Goal: Communication & Community: Answer question/provide support

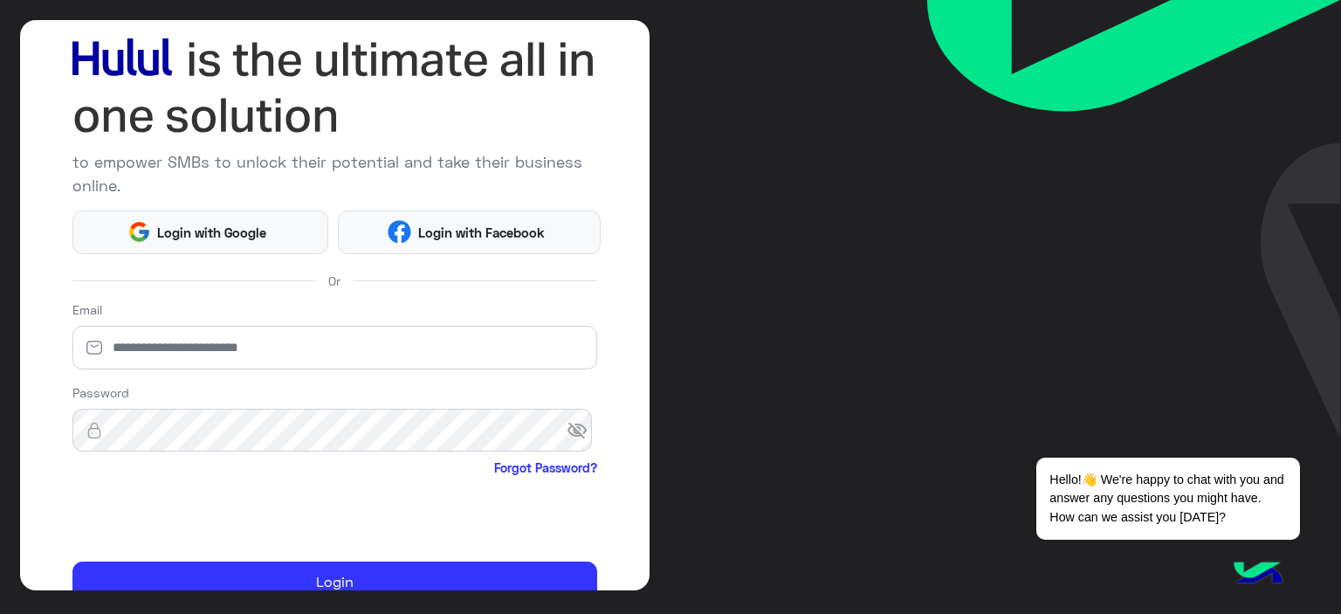
scroll to position [171, 0]
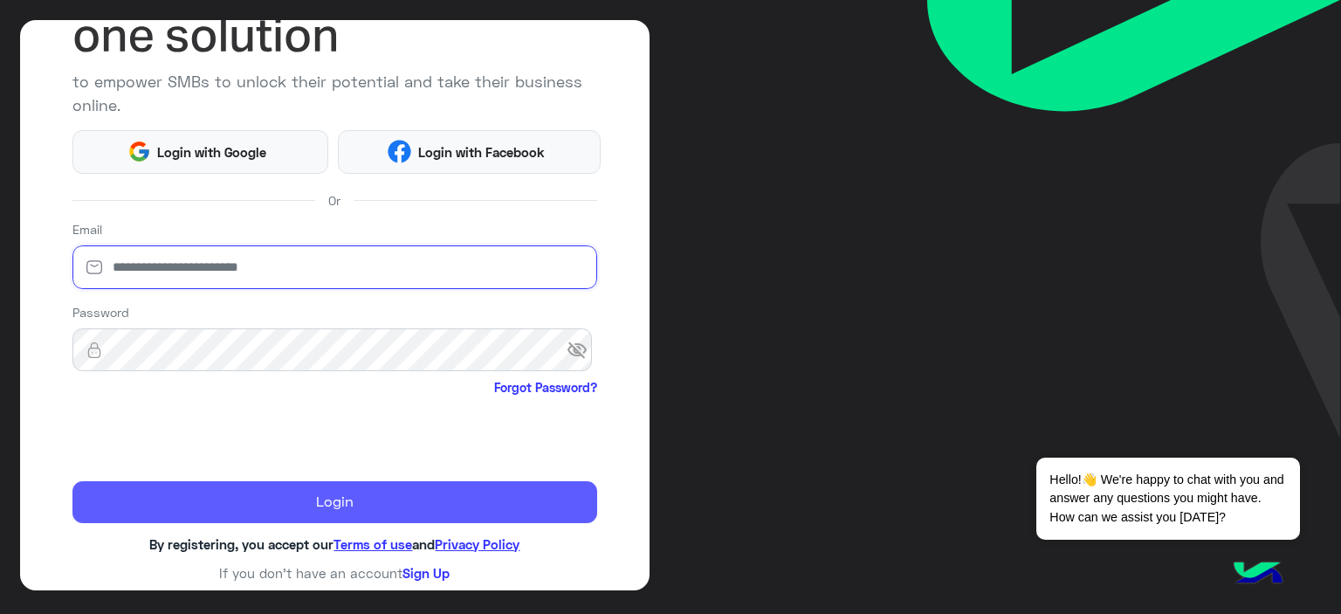
type input "**********"
click at [390, 512] on button "Login" at bounding box center [335, 502] width 526 height 42
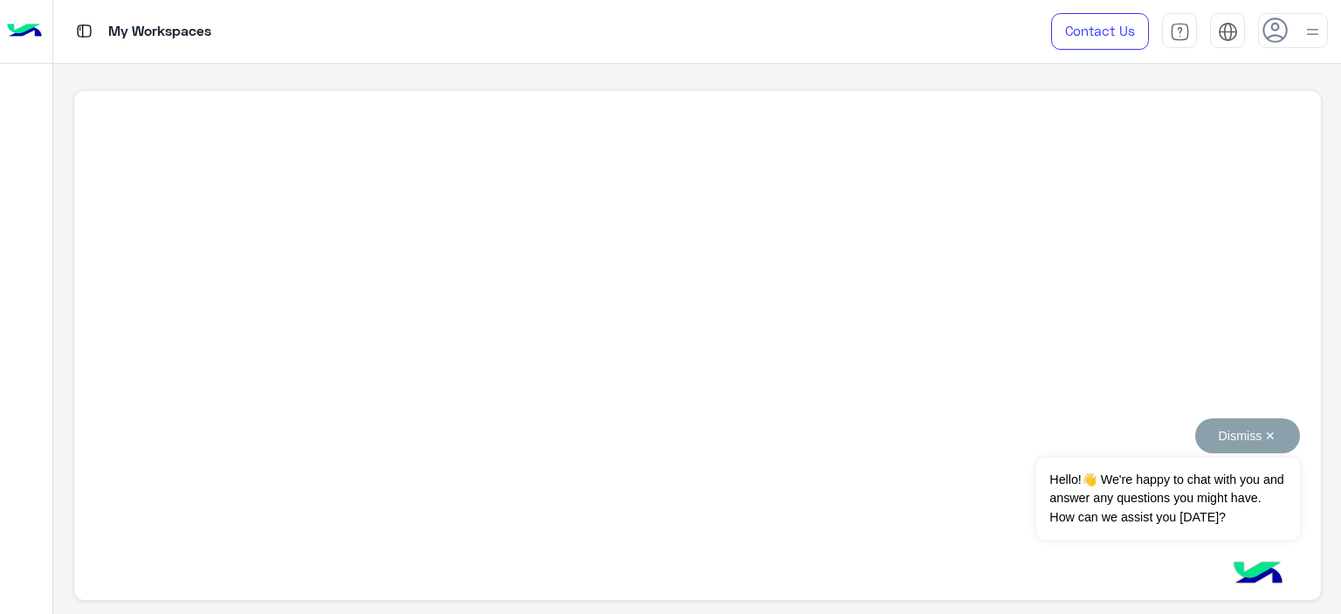
click at [1266, 429] on button "Dismiss ✕" at bounding box center [1248, 435] width 105 height 35
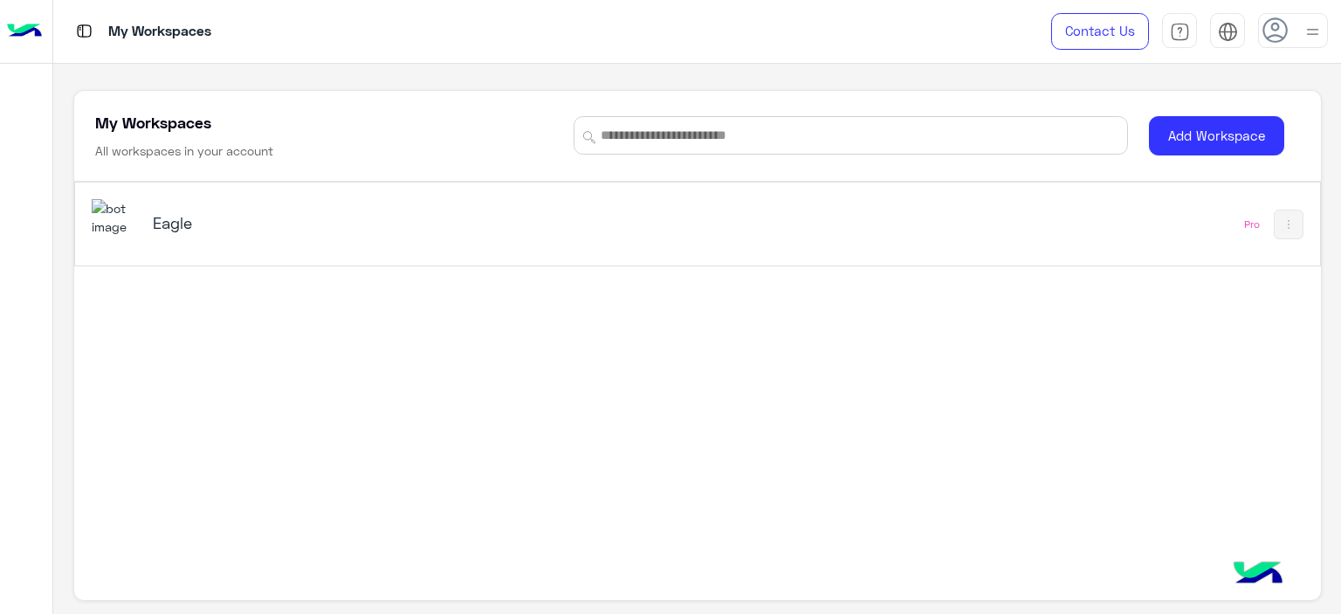
click at [193, 234] on div "Eagle" at bounding box center [371, 224] width 437 height 24
click at [161, 232] on div "Eagle" at bounding box center [371, 224] width 437 height 24
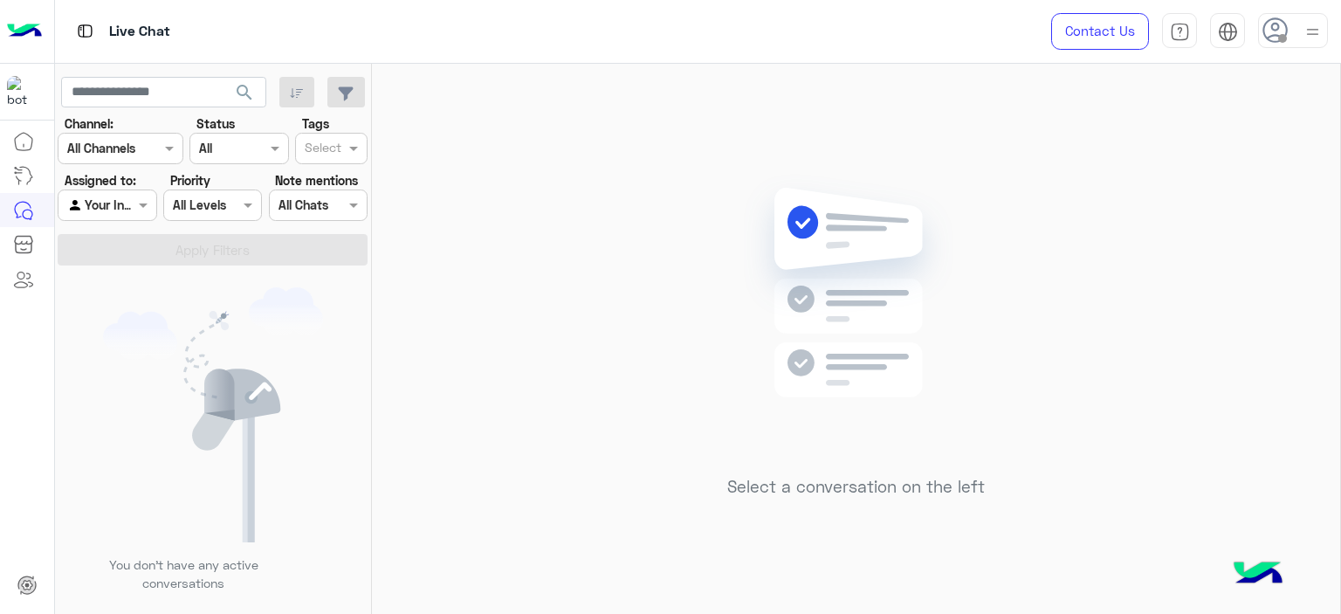
click at [1278, 38] on span at bounding box center [1282, 38] width 9 height 9
click at [1198, 135] on label "Online" at bounding box center [1219, 133] width 190 height 31
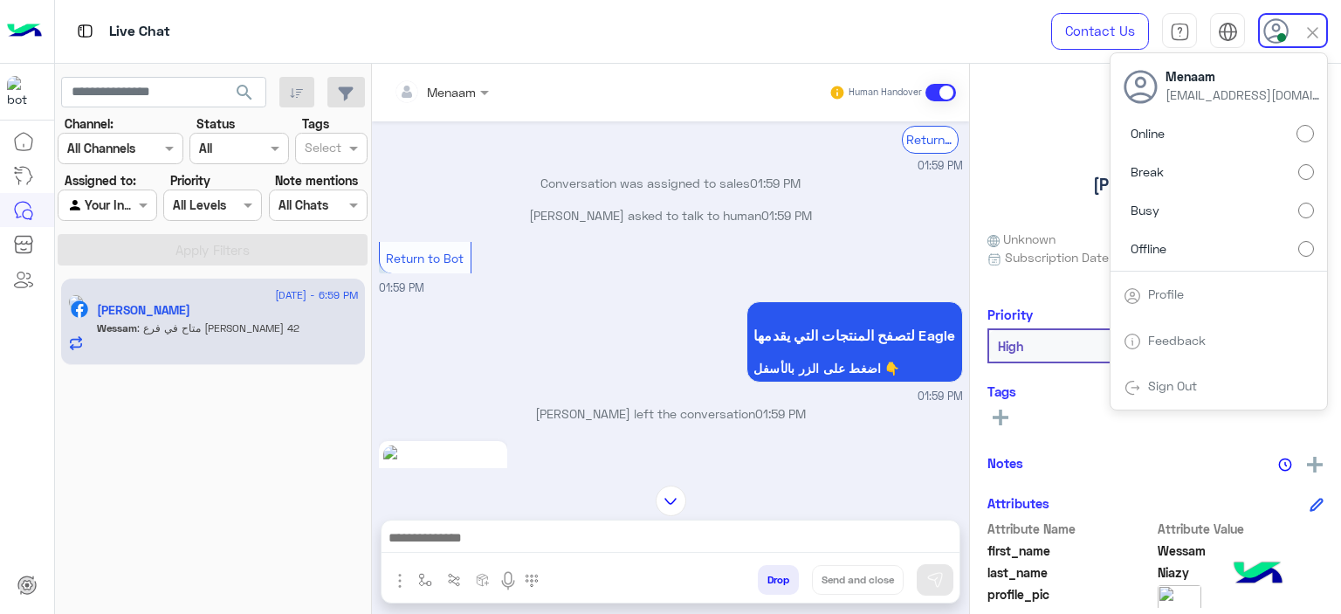
scroll to position [2190, 0]
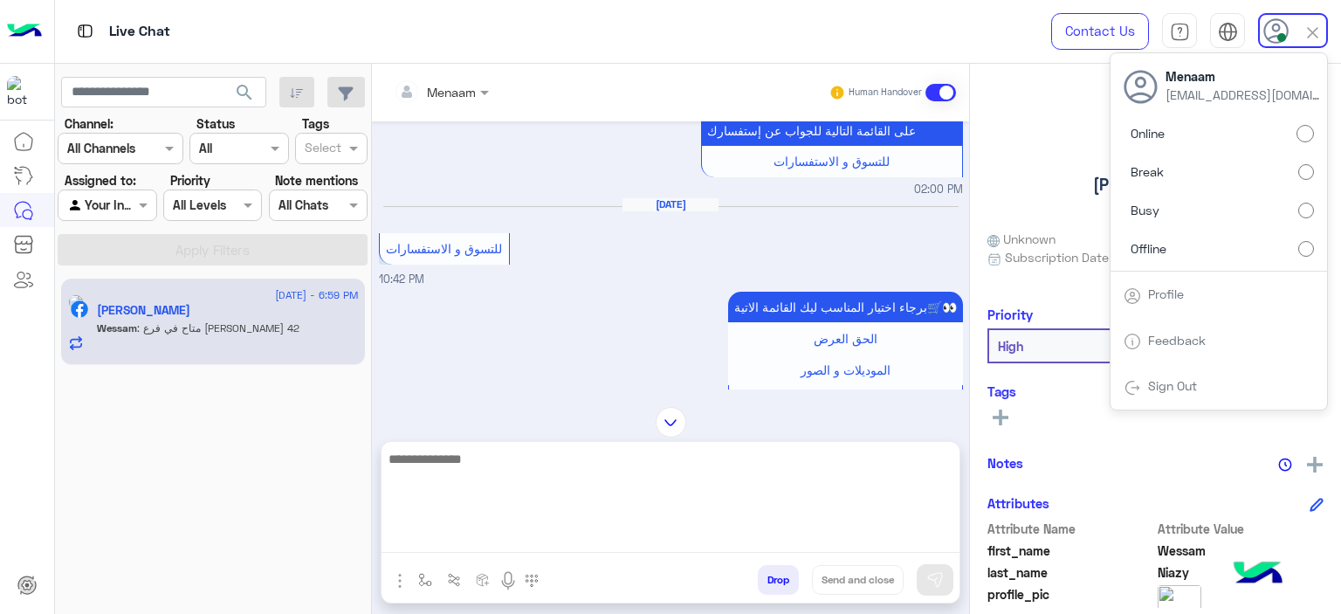
click at [498, 530] on textarea at bounding box center [671, 500] width 578 height 105
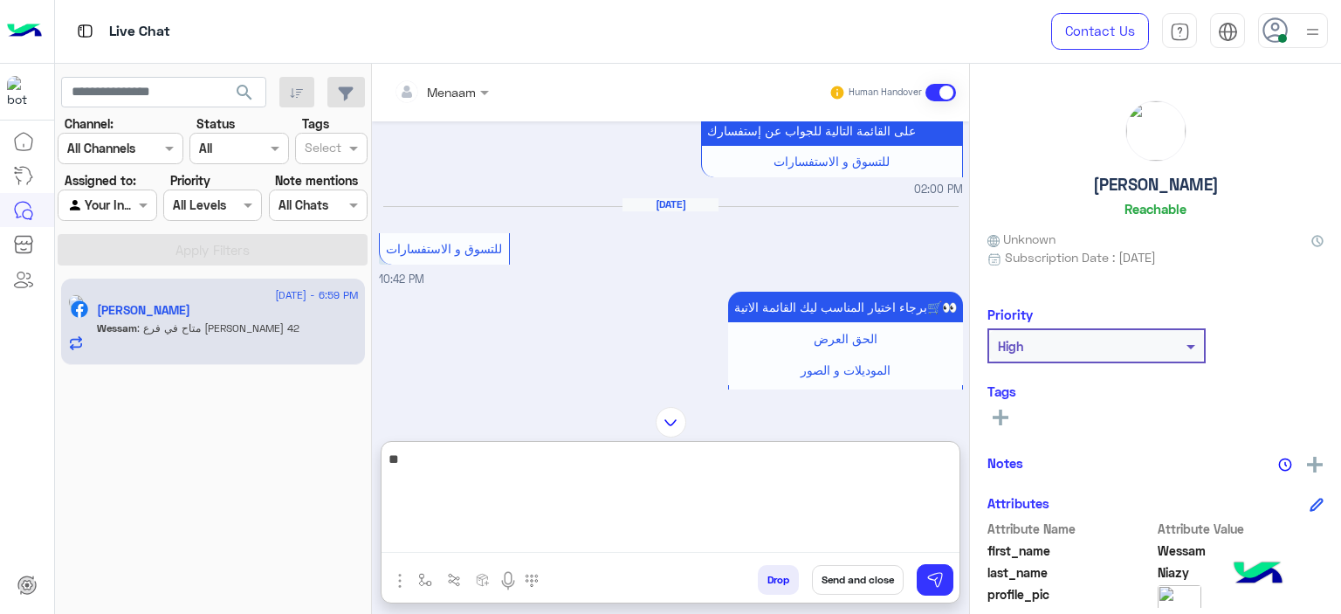
type textarea "*"
type textarea "**********"
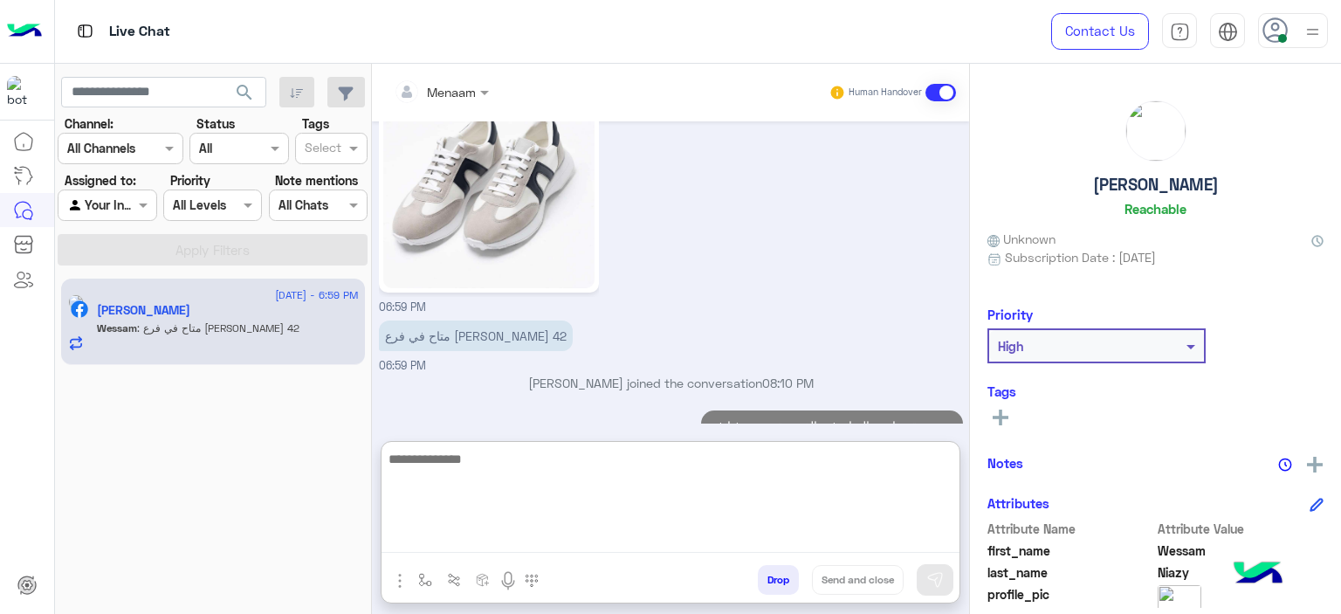
scroll to position [4310, 0]
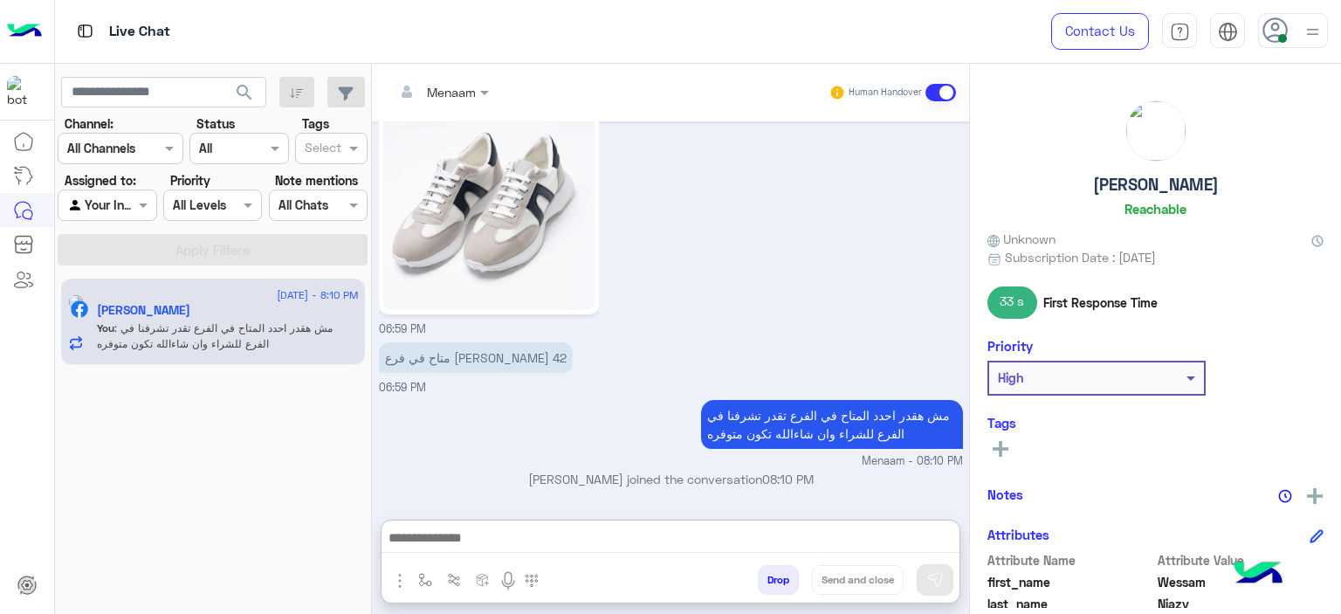
click at [1131, 182] on h5 "Wessam Niazy" at bounding box center [1156, 185] width 126 height 20
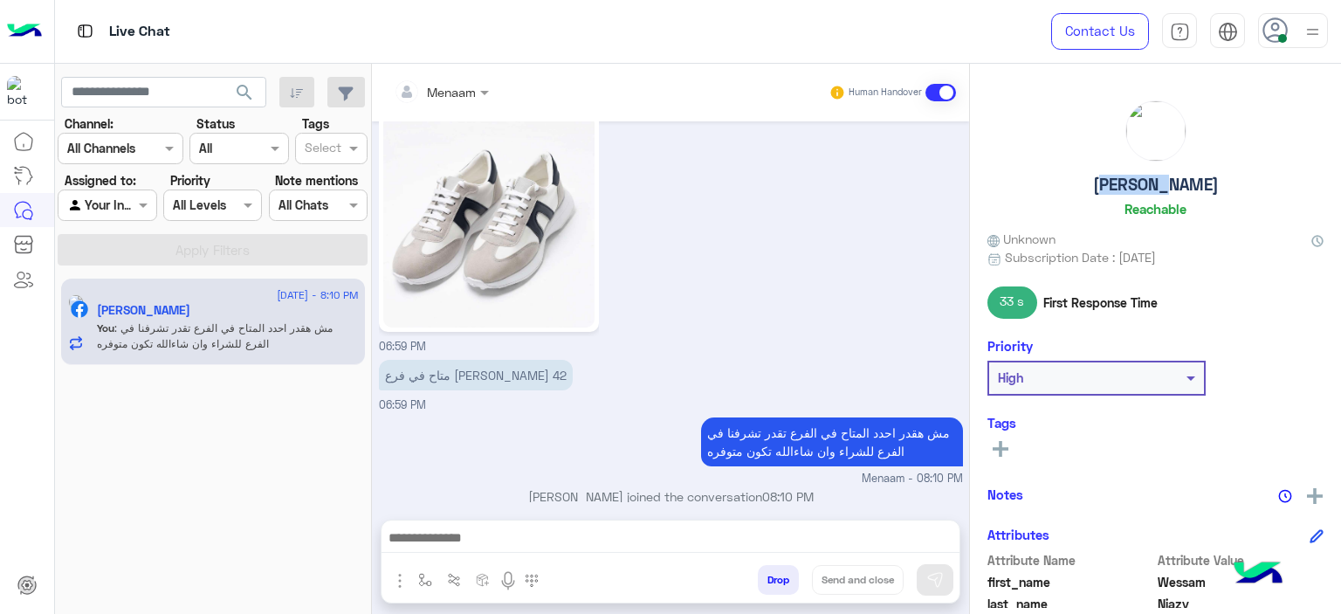
click at [1131, 182] on h5 "Wessam Niazy" at bounding box center [1156, 185] width 126 height 20
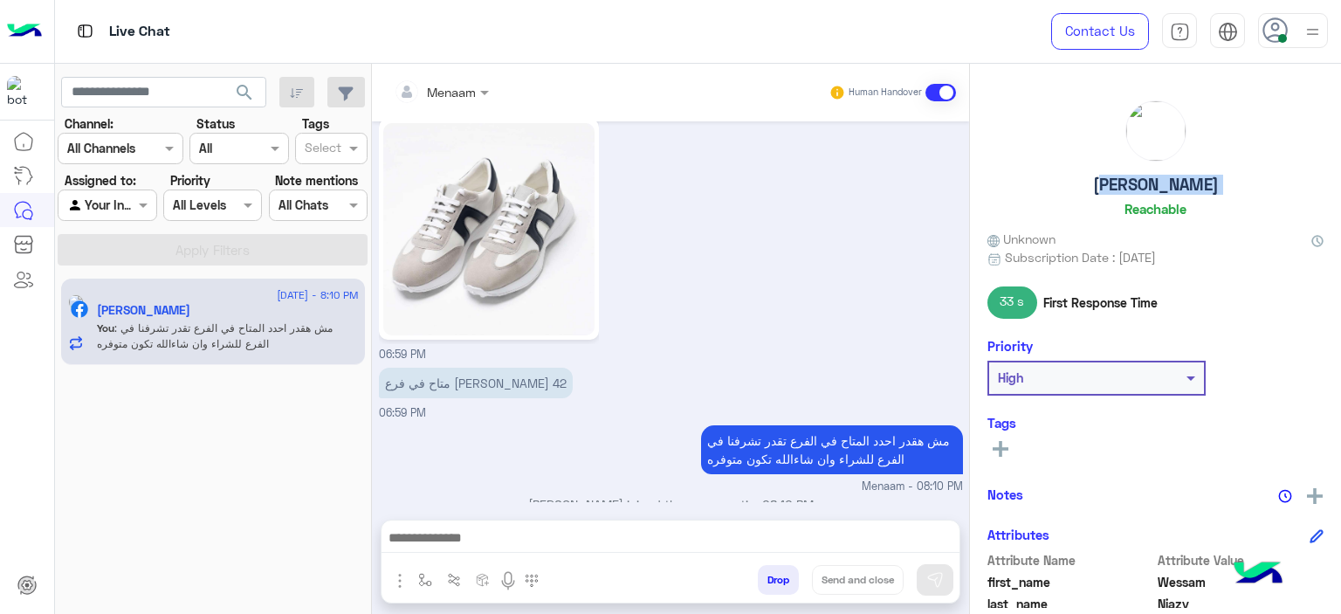
click at [1131, 182] on h5 "Wessam Niazy" at bounding box center [1156, 185] width 126 height 20
copy h5 "Wessam Niazy"
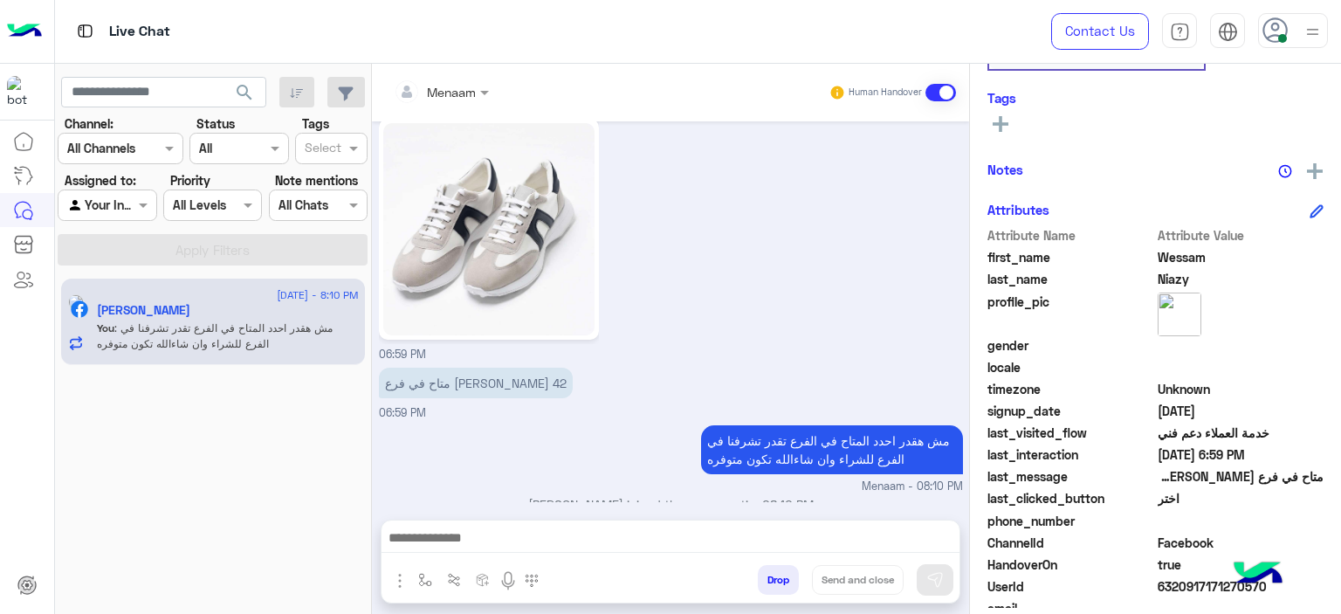
scroll to position [398, 0]
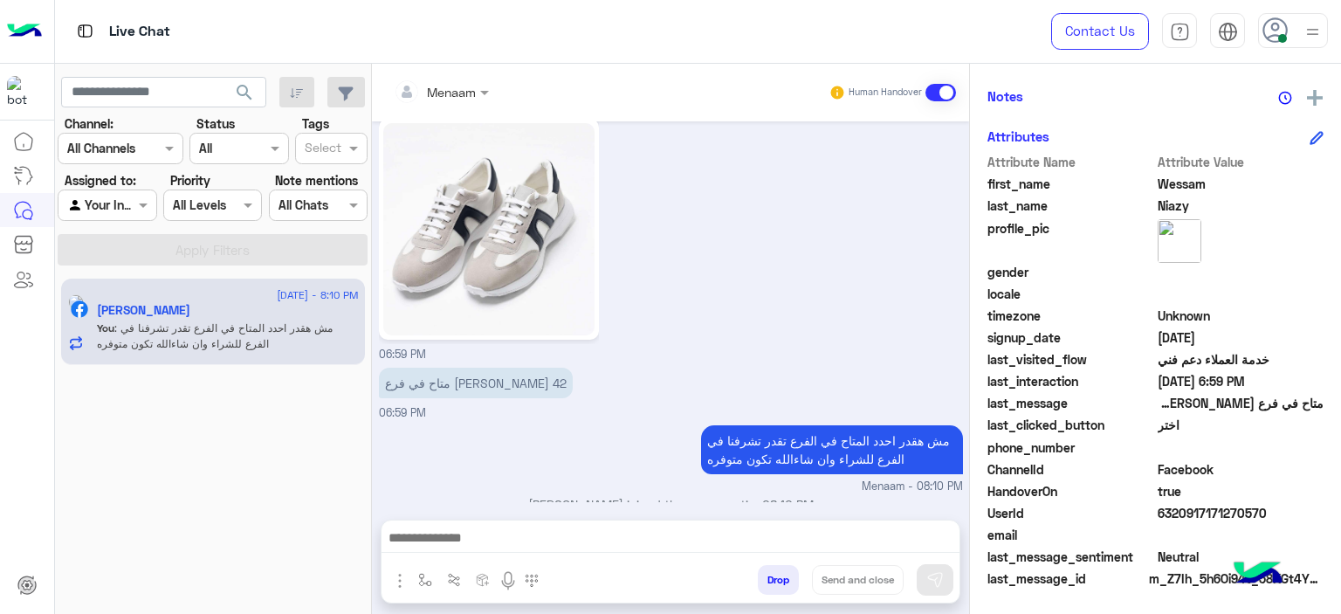
click at [1192, 514] on span "6320917171270570" at bounding box center [1241, 513] width 167 height 18
copy span "6320917171270570"
click at [784, 577] on button "Drop" at bounding box center [778, 580] width 41 height 30
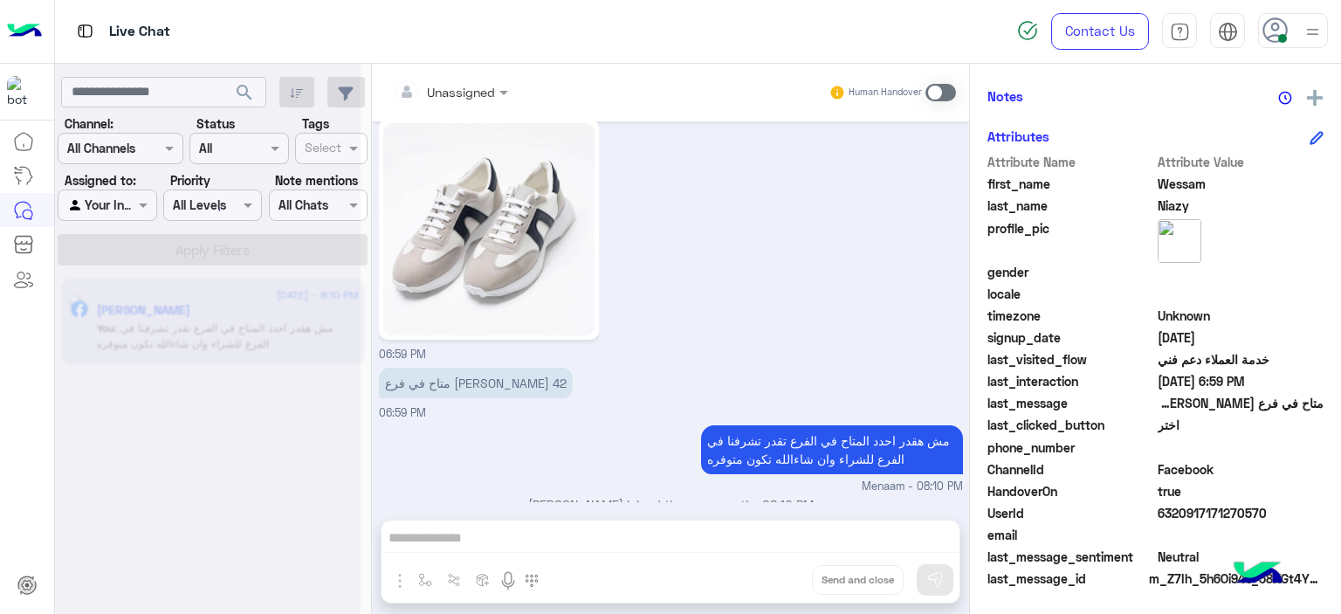
scroll to position [4263, 0]
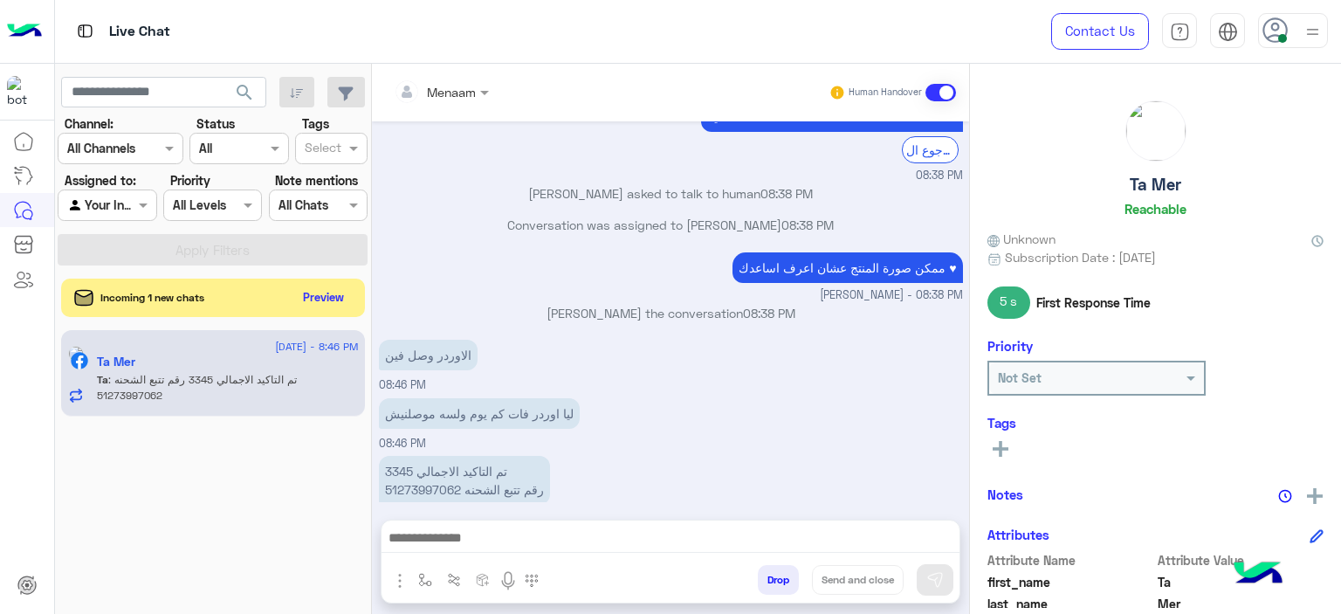
click at [412, 456] on p "تم التاكيد الاجمالي 3345 رقم تتبع الشحنه 51273997062" at bounding box center [464, 480] width 171 height 49
click at [410, 456] on p "تم التاكيد الاجمالي 3345 رقم تتبع الشحنه 51273997062" at bounding box center [464, 480] width 171 height 49
copy p "51273997062"
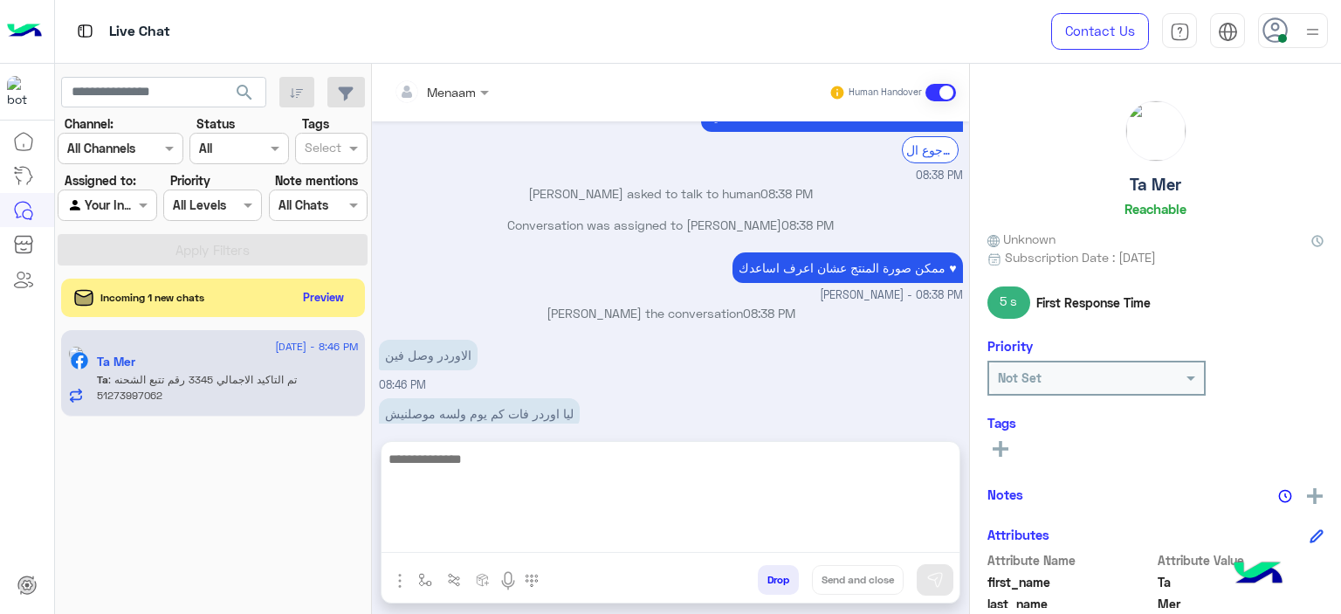
click at [484, 540] on textarea at bounding box center [671, 500] width 578 height 105
type textarea "**********"
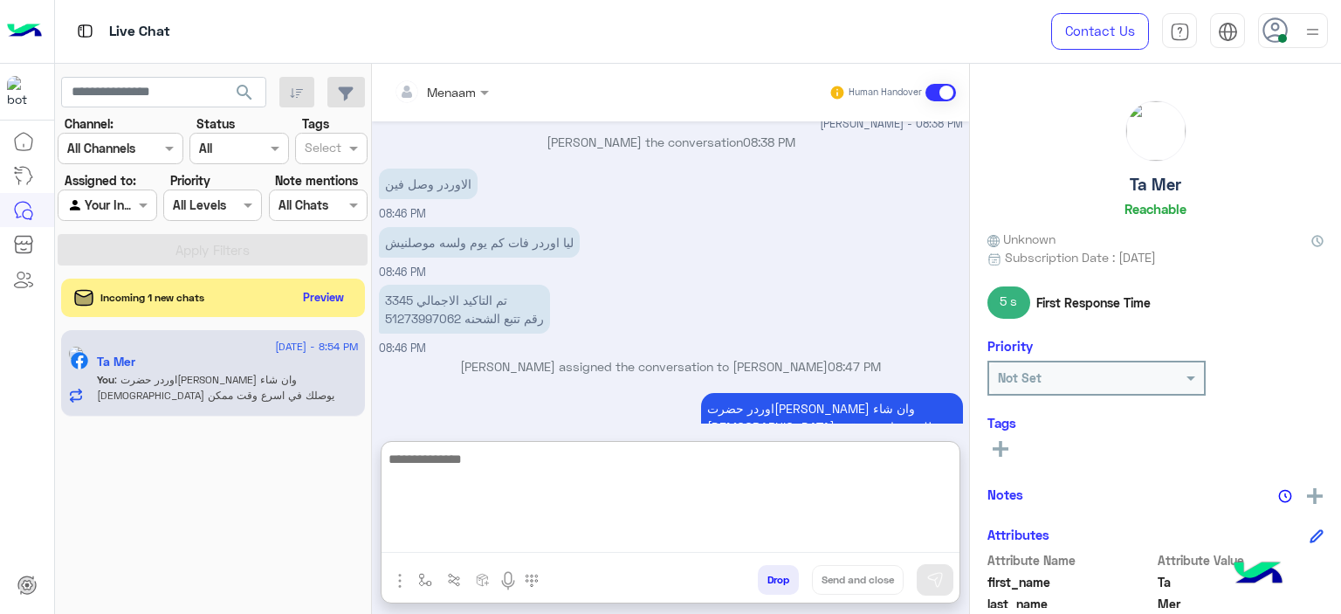
scroll to position [1288, 0]
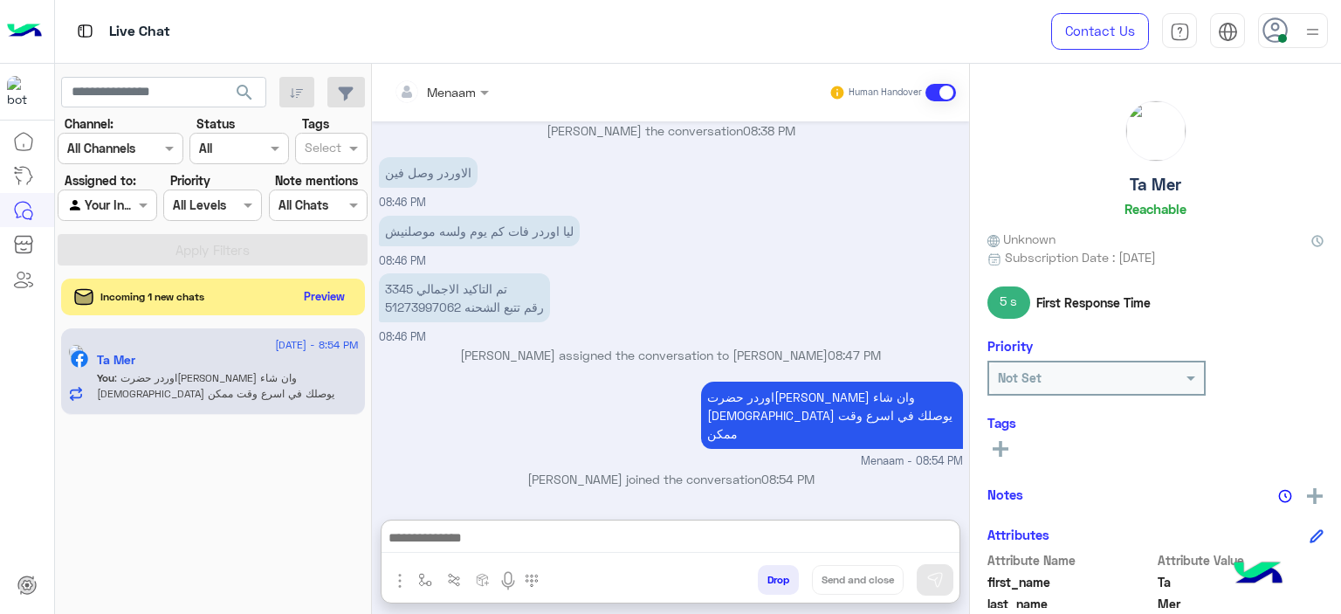
click at [326, 287] on button "Preview" at bounding box center [325, 297] width 54 height 24
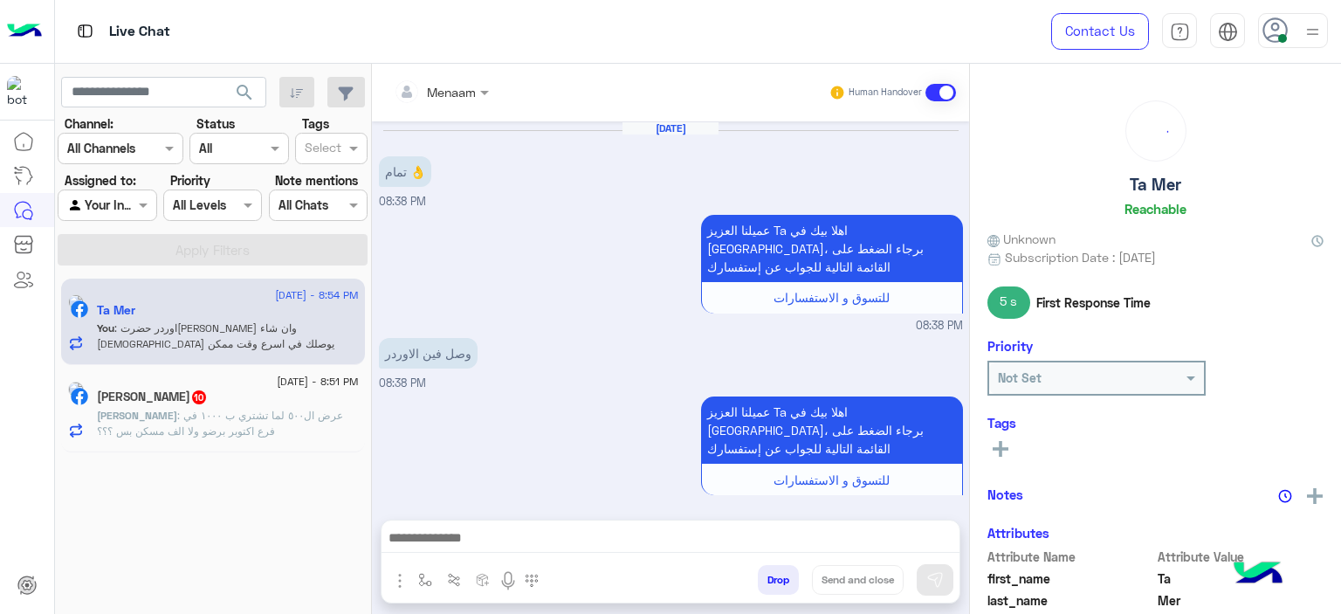
scroll to position [1146, 0]
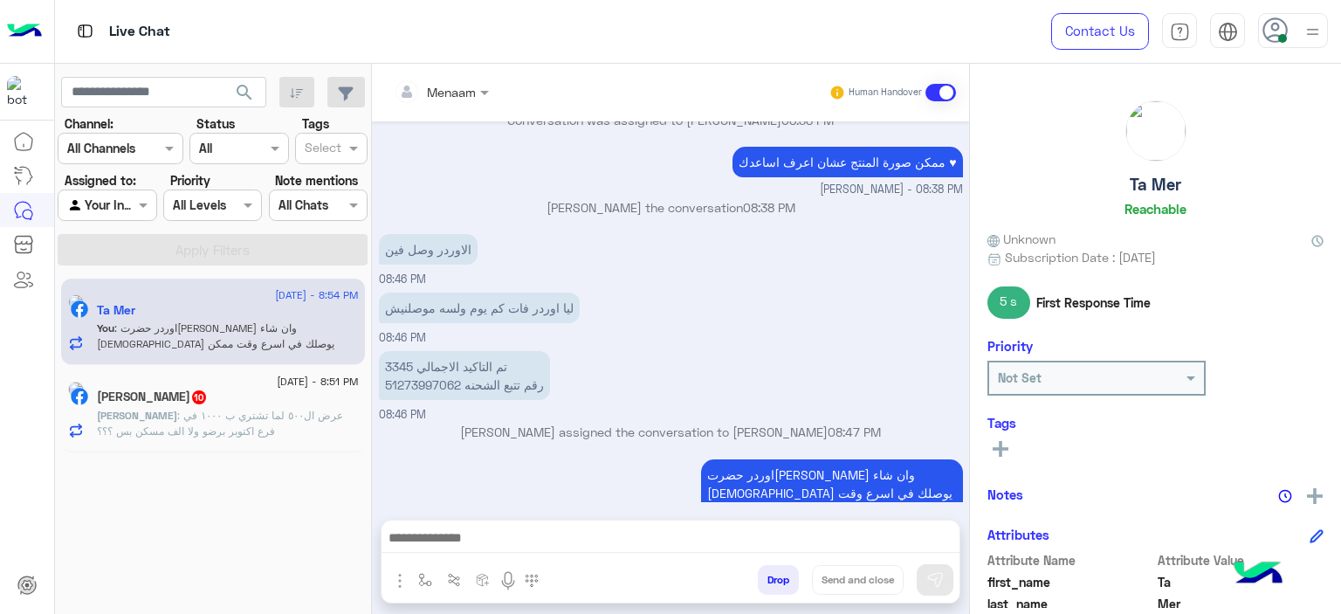
click at [164, 394] on h5 "Ibrahim Mohamed 10" at bounding box center [152, 396] width 111 height 15
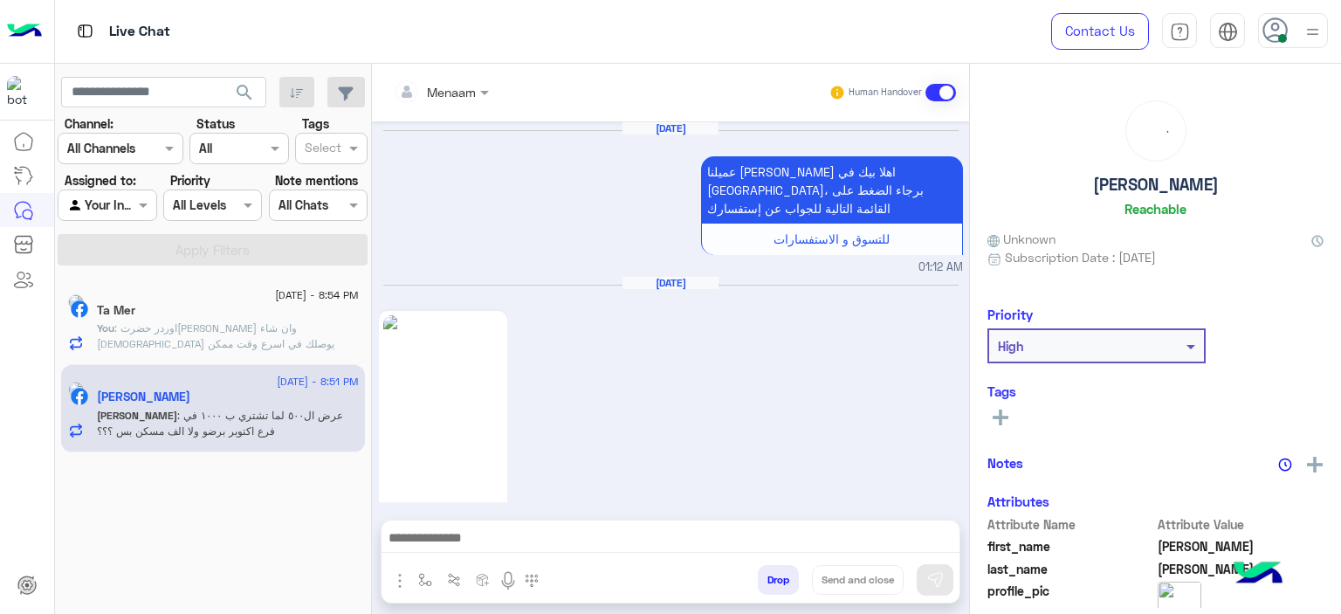
scroll to position [1793, 0]
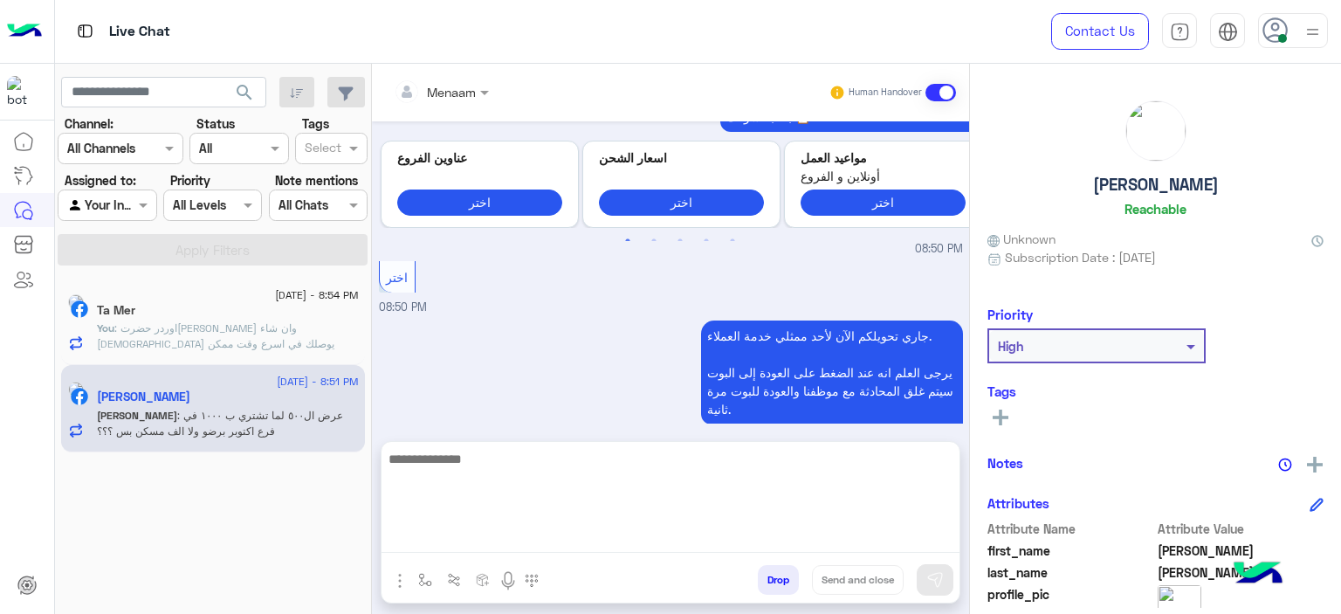
click at [503, 538] on textarea at bounding box center [671, 500] width 578 height 105
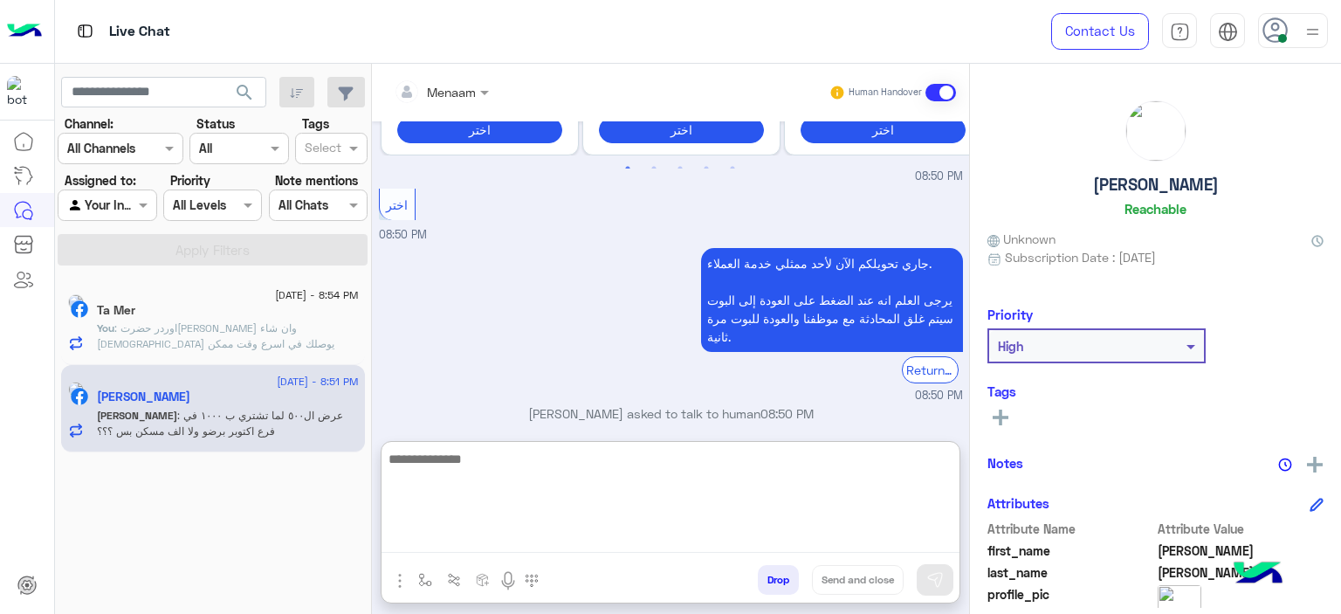
scroll to position [1872, 0]
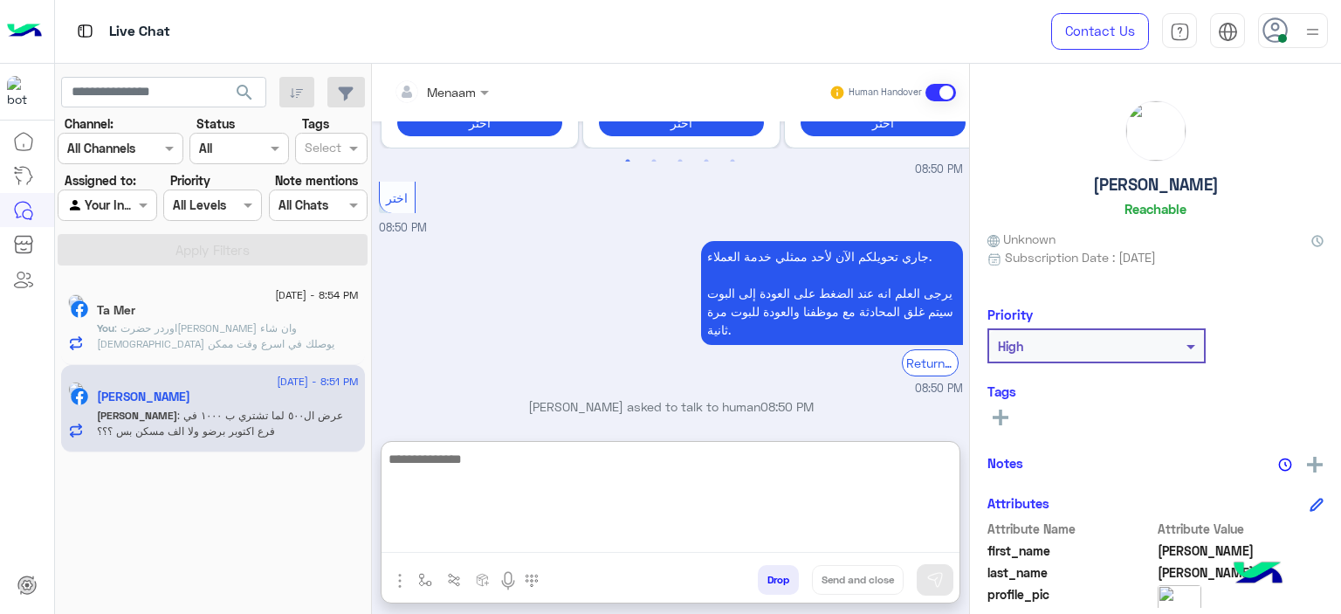
click at [495, 467] on textarea at bounding box center [671, 500] width 578 height 105
type textarea "*"
type textarea "**********"
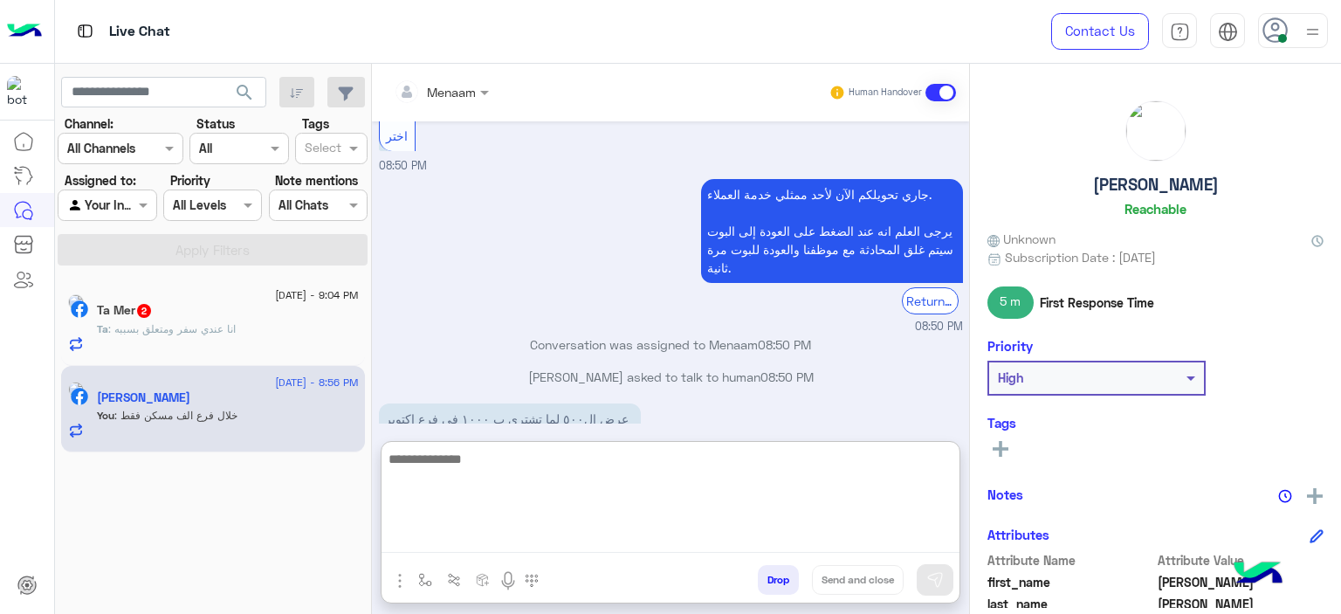
scroll to position [1960, 0]
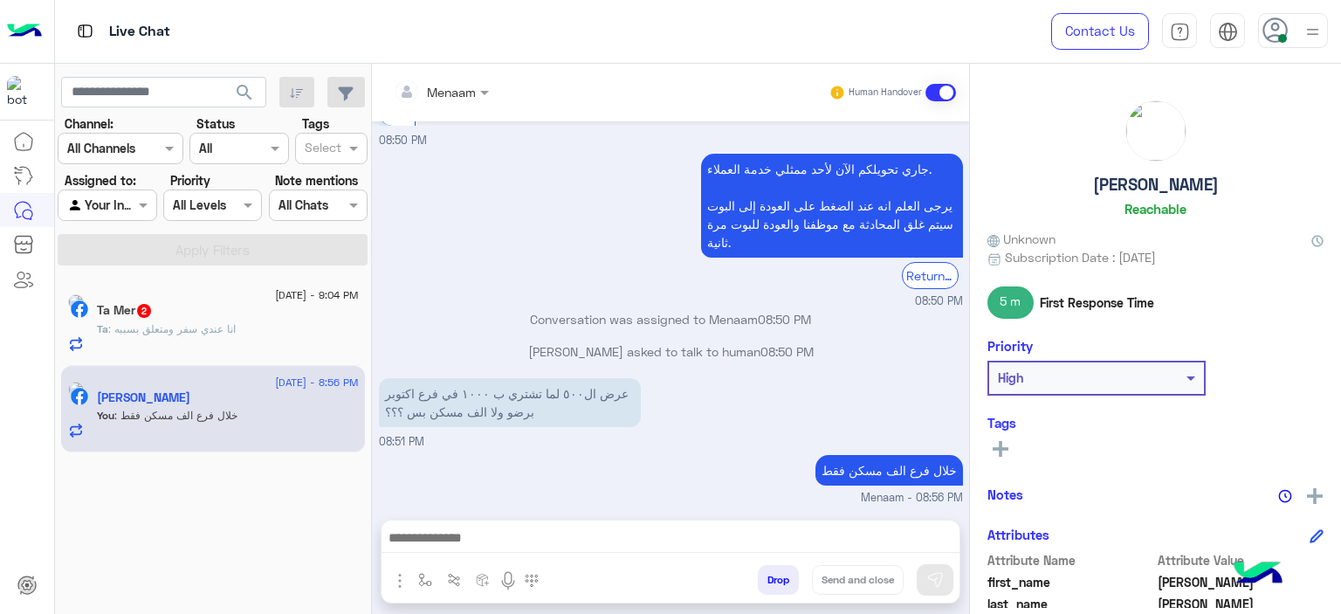
click at [234, 324] on span ": انا عندي سفر ومتعلق بسببه" at bounding box center [171, 328] width 127 height 13
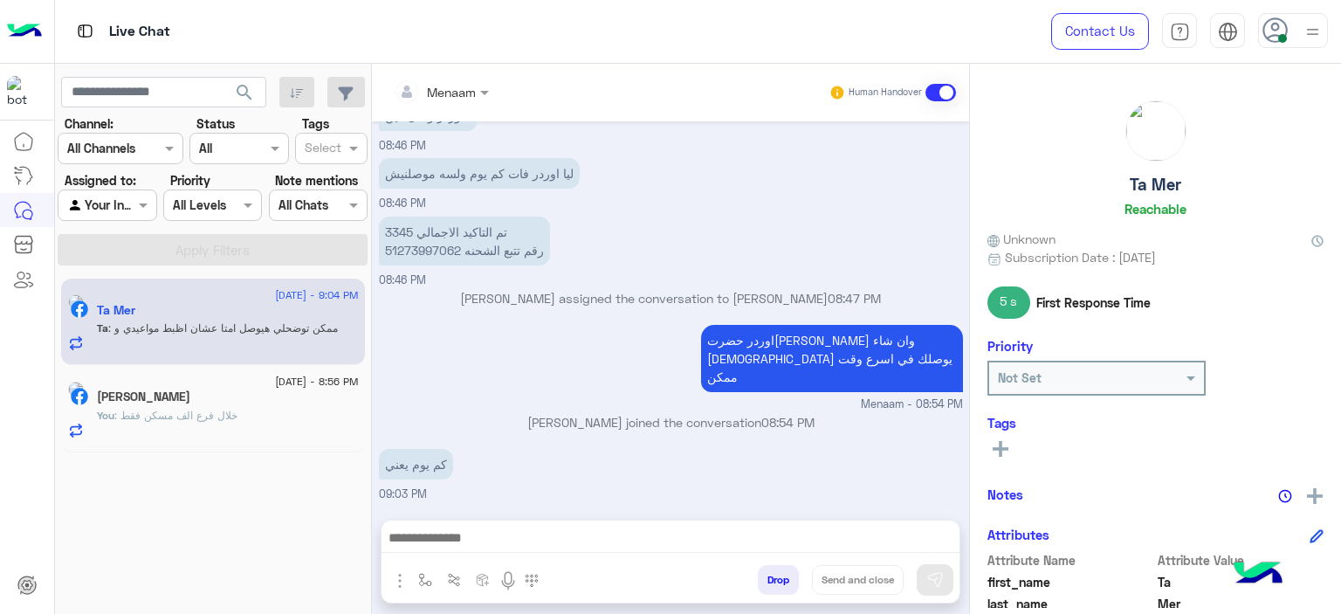
scroll to position [1175, 0]
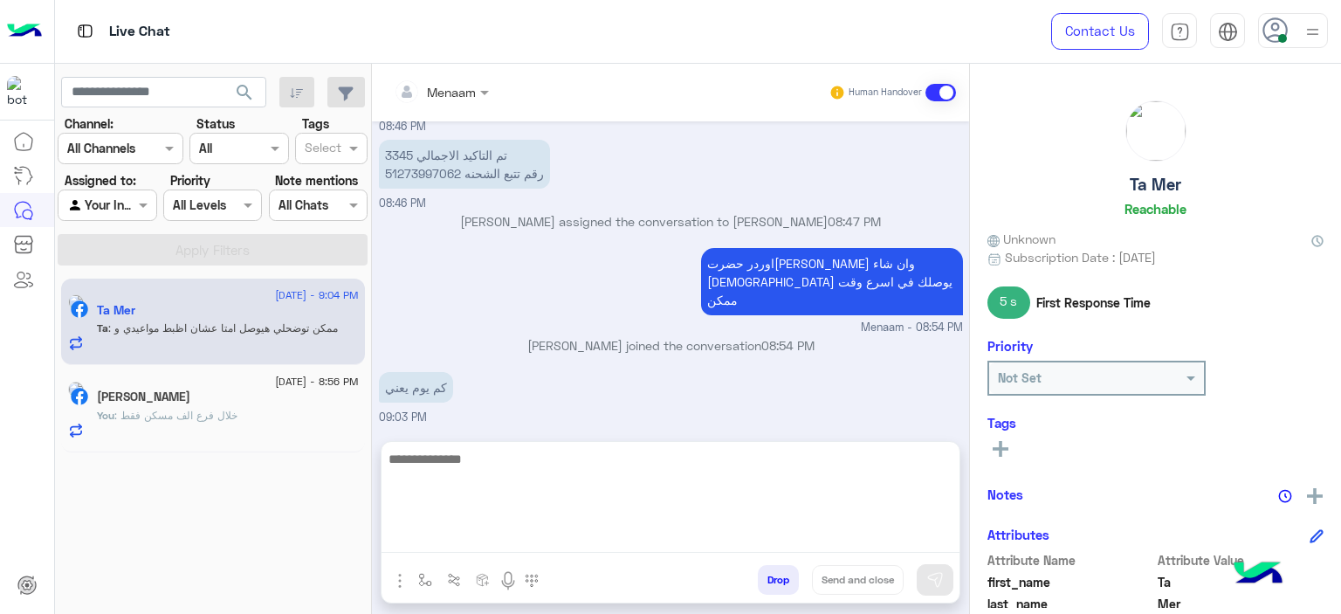
click at [472, 528] on textarea at bounding box center [671, 500] width 578 height 105
type textarea "**********"
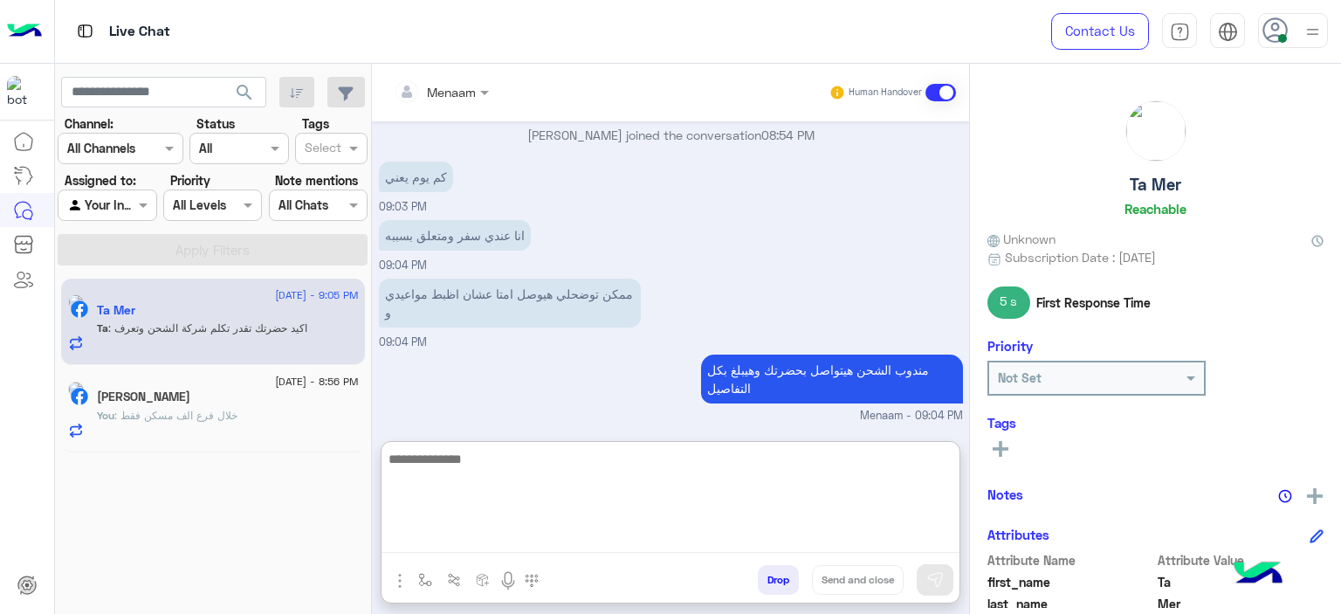
scroll to position [1443, 0]
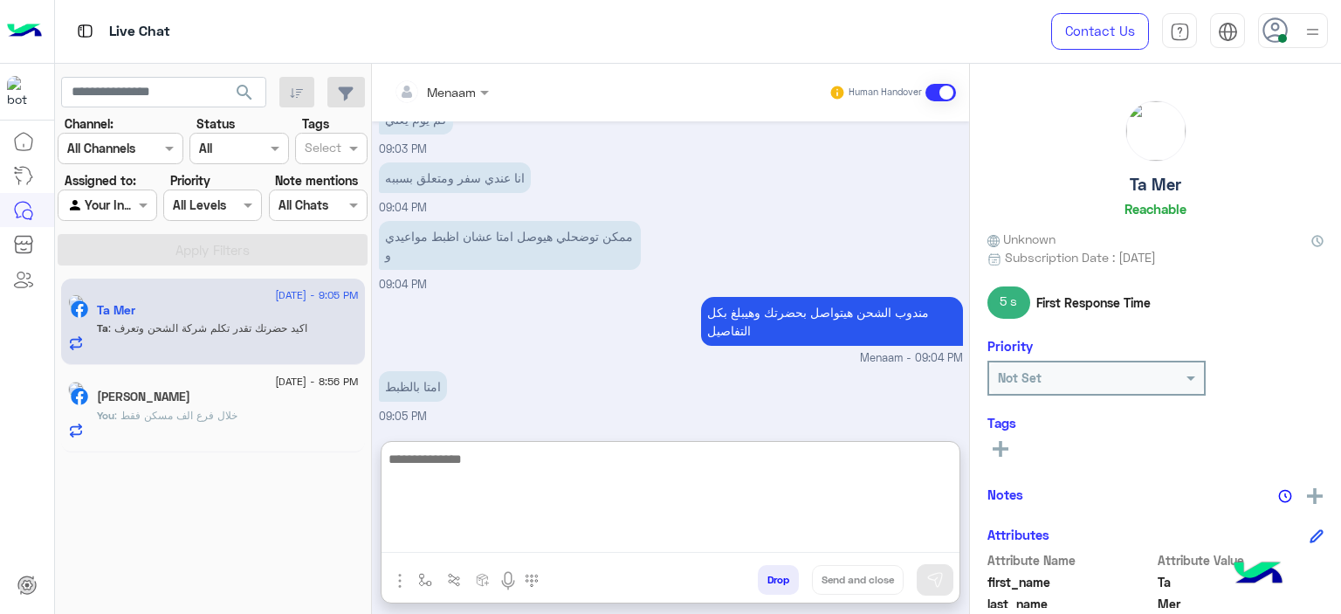
click at [486, 451] on textarea at bounding box center [671, 500] width 578 height 105
click at [485, 474] on textarea at bounding box center [671, 500] width 578 height 105
type textarea "*"
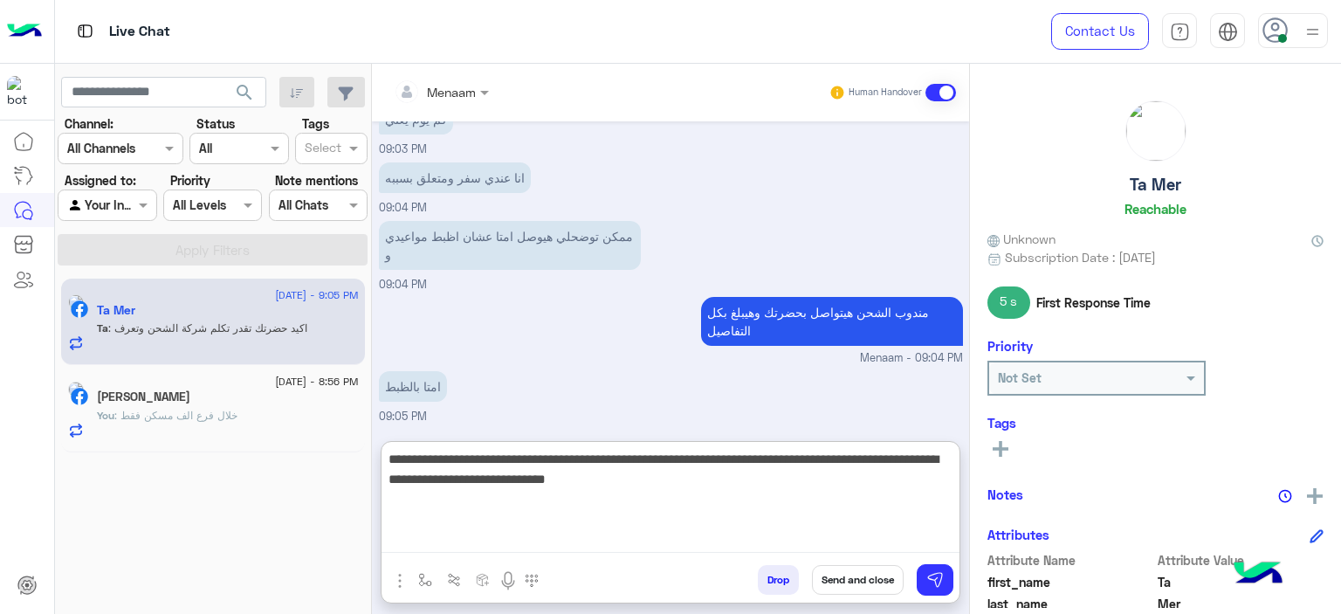
type textarea "**********"
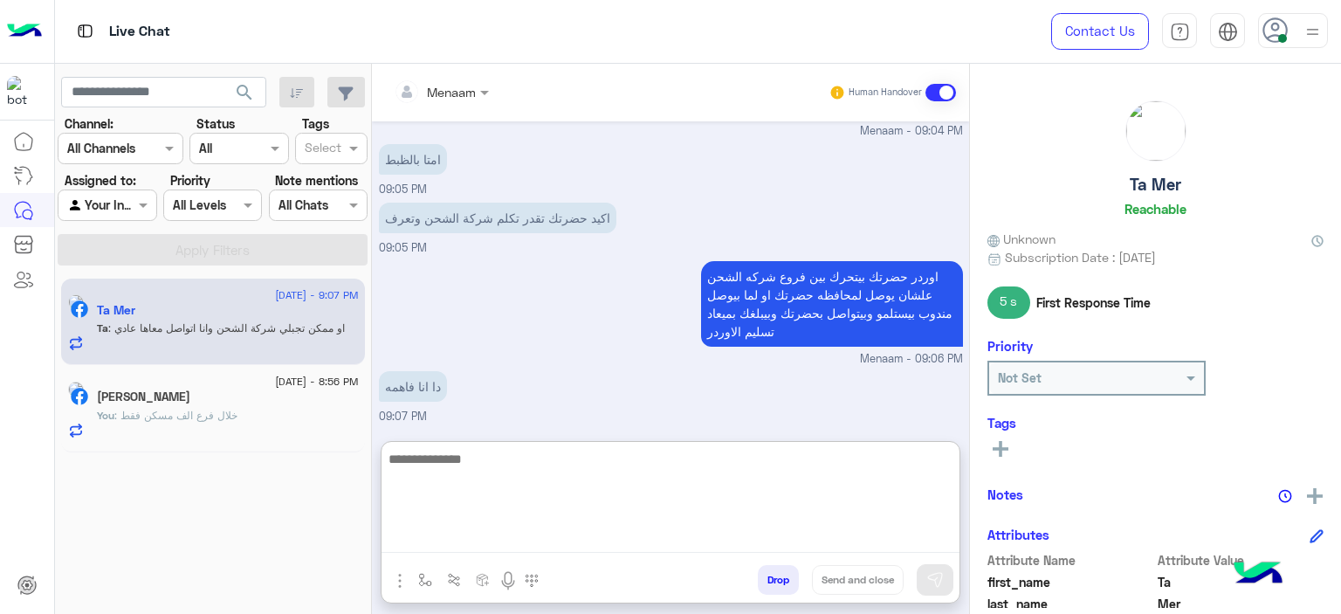
scroll to position [1747, 0]
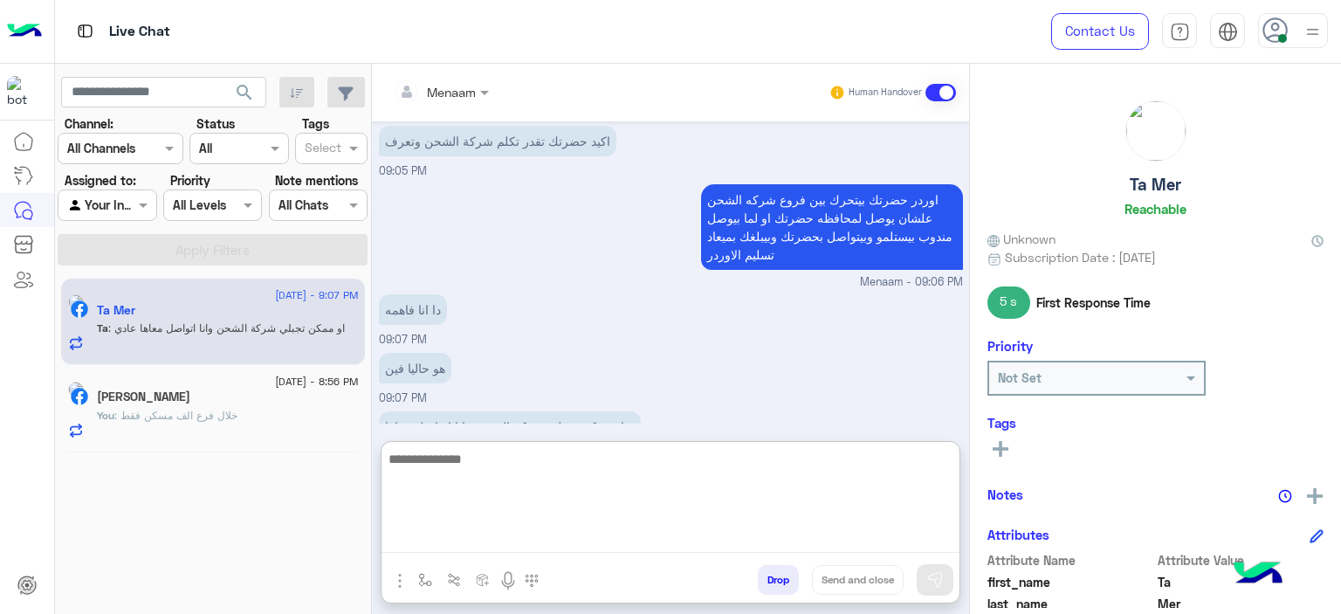
click at [498, 460] on textarea at bounding box center [671, 500] width 578 height 105
click at [474, 453] on textarea at bounding box center [671, 500] width 578 height 105
click at [573, 453] on textarea at bounding box center [671, 500] width 578 height 105
type textarea "**********"
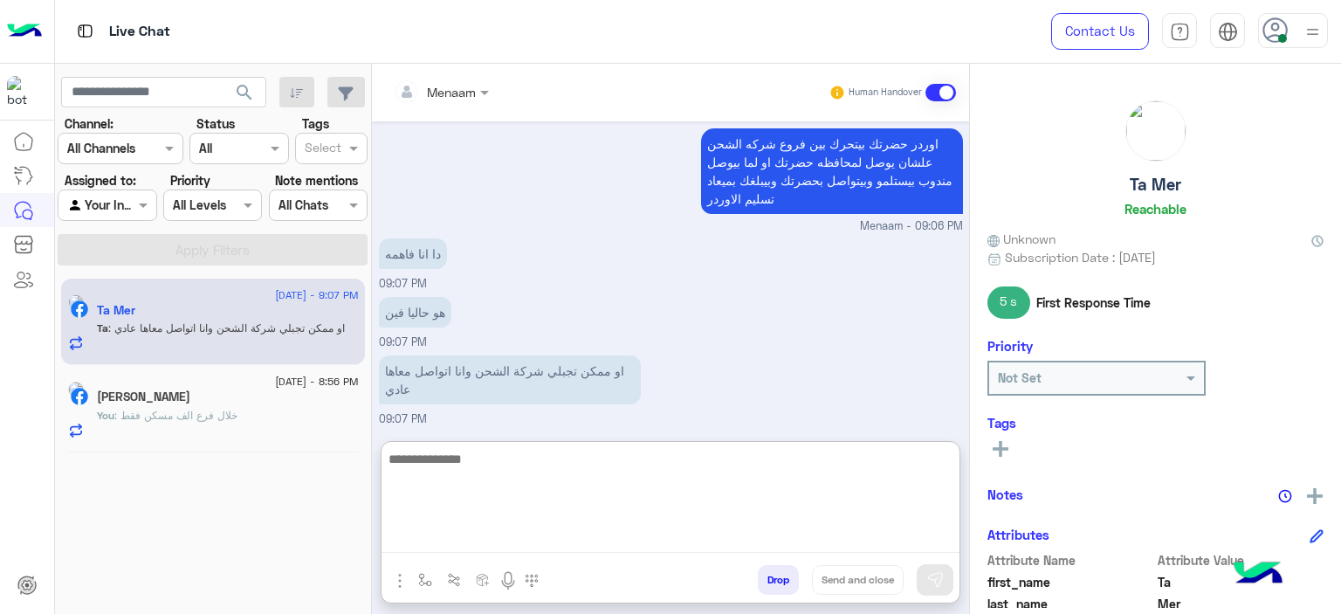
paste textarea "*****"
type textarea "*****"
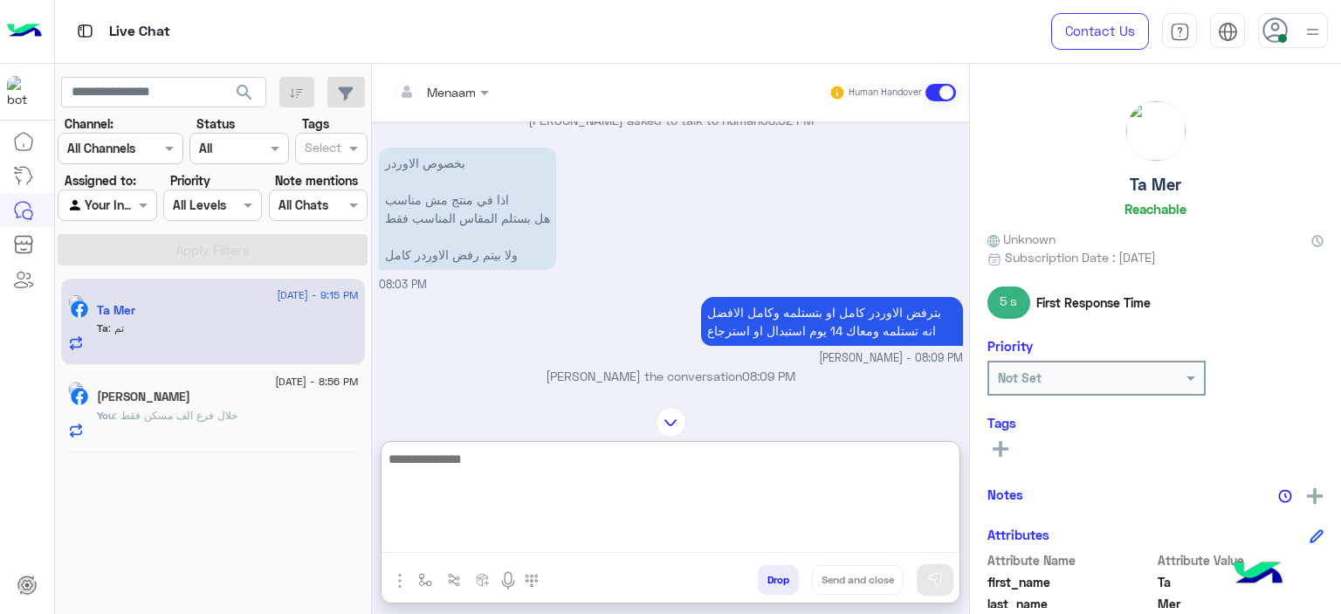
scroll to position [112, 0]
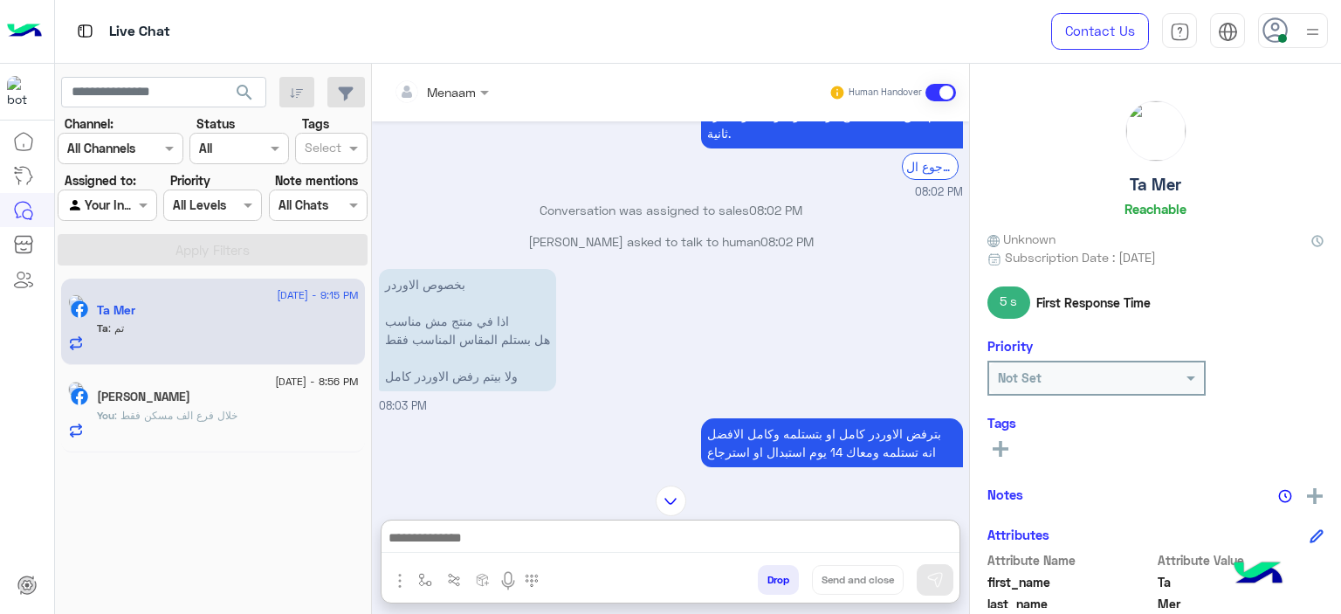
click at [783, 580] on button "Drop" at bounding box center [778, 580] width 41 height 30
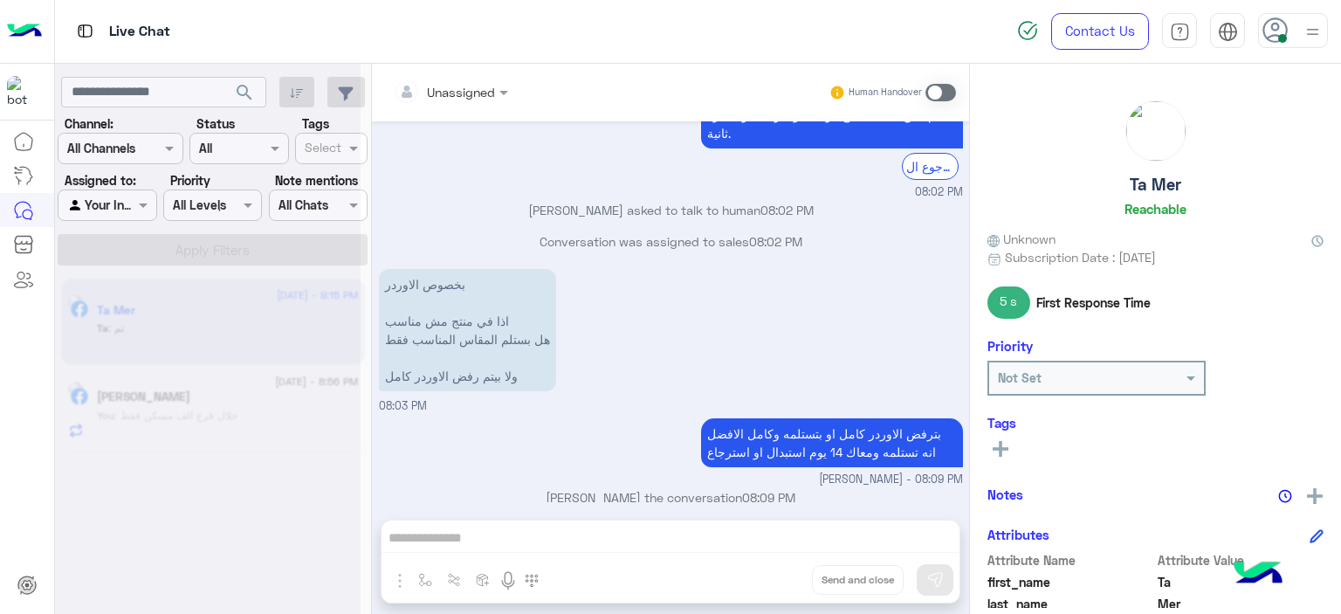
scroll to position [2543, 0]
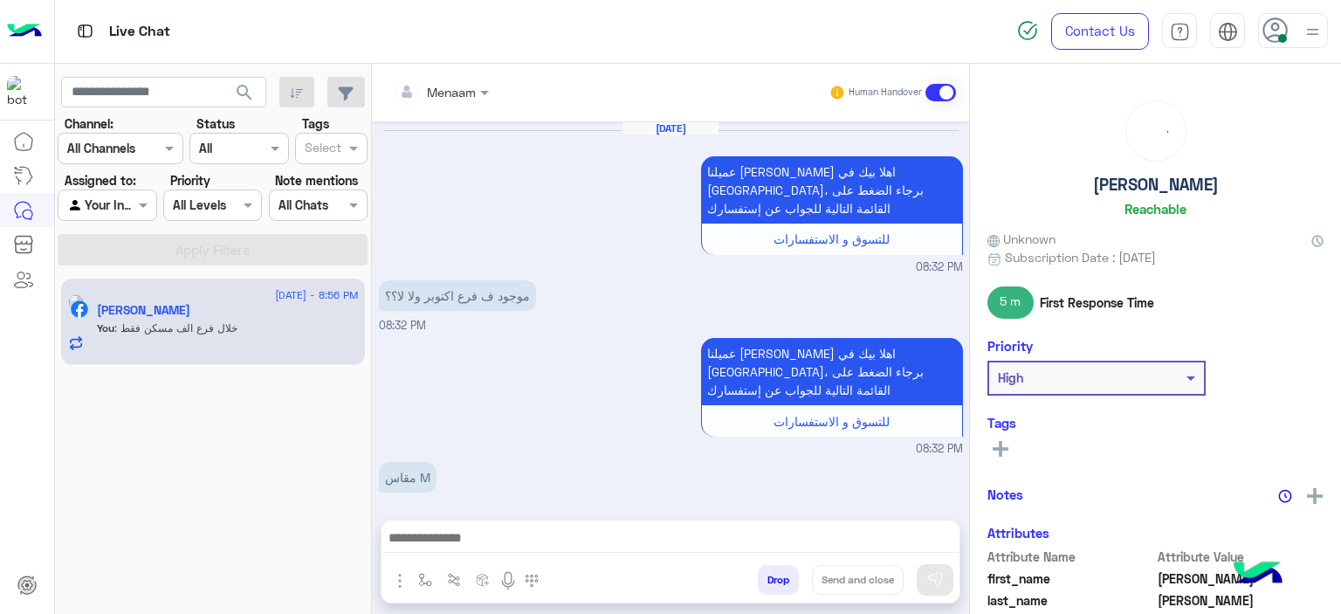
scroll to position [1496, 0]
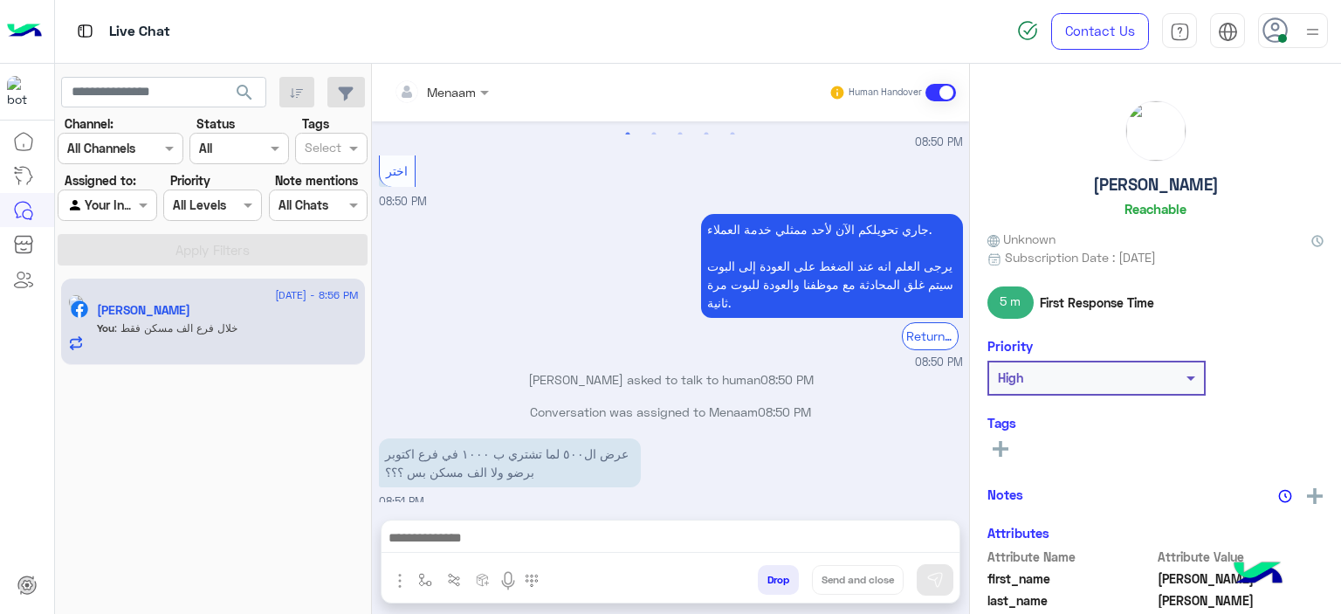
click at [782, 581] on button "Drop" at bounding box center [778, 580] width 41 height 30
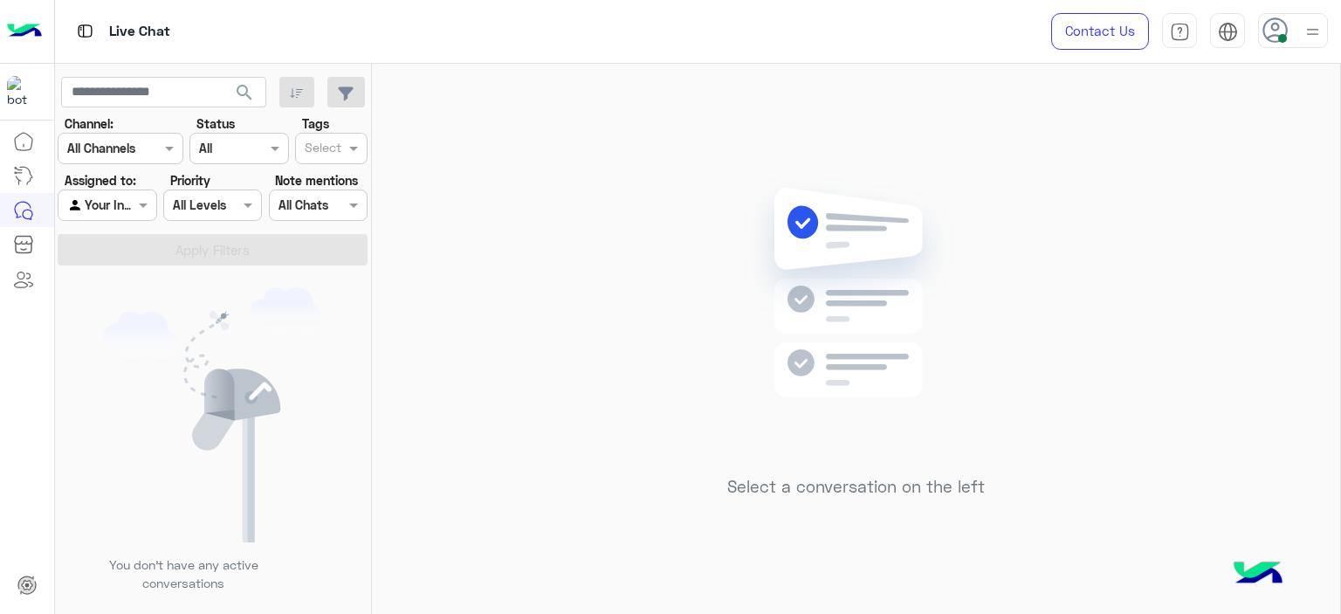
click at [330, 346] on div "You don’t have any active conversations" at bounding box center [212, 446] width 235 height 319
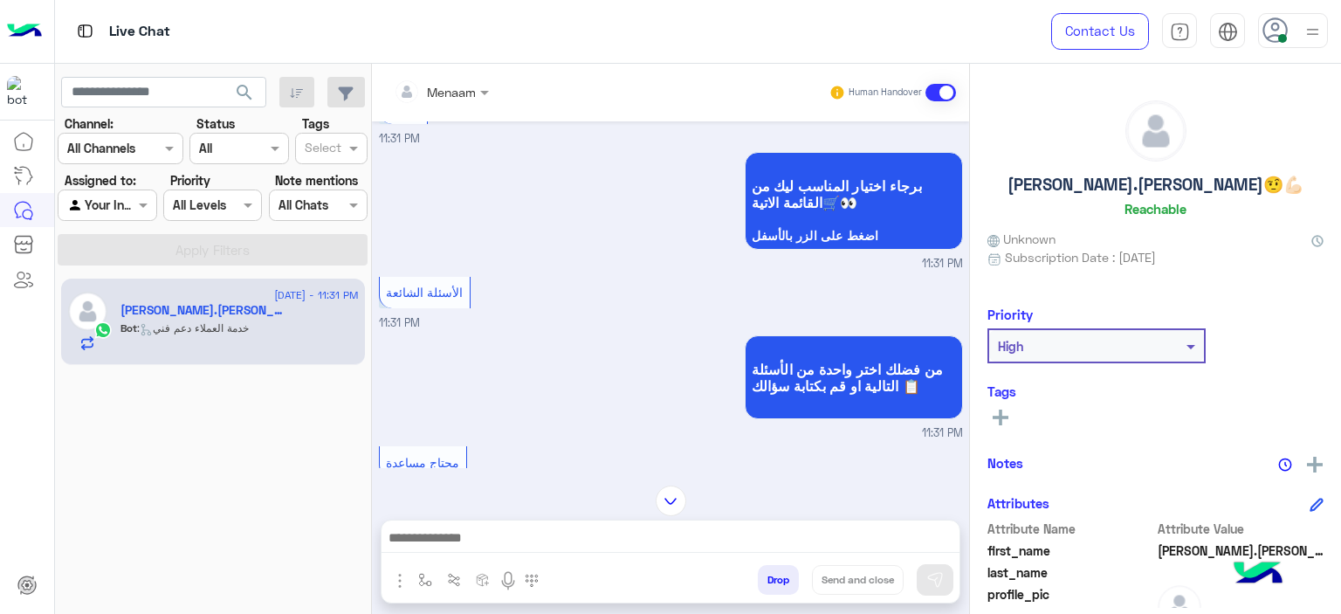
scroll to position [437, 0]
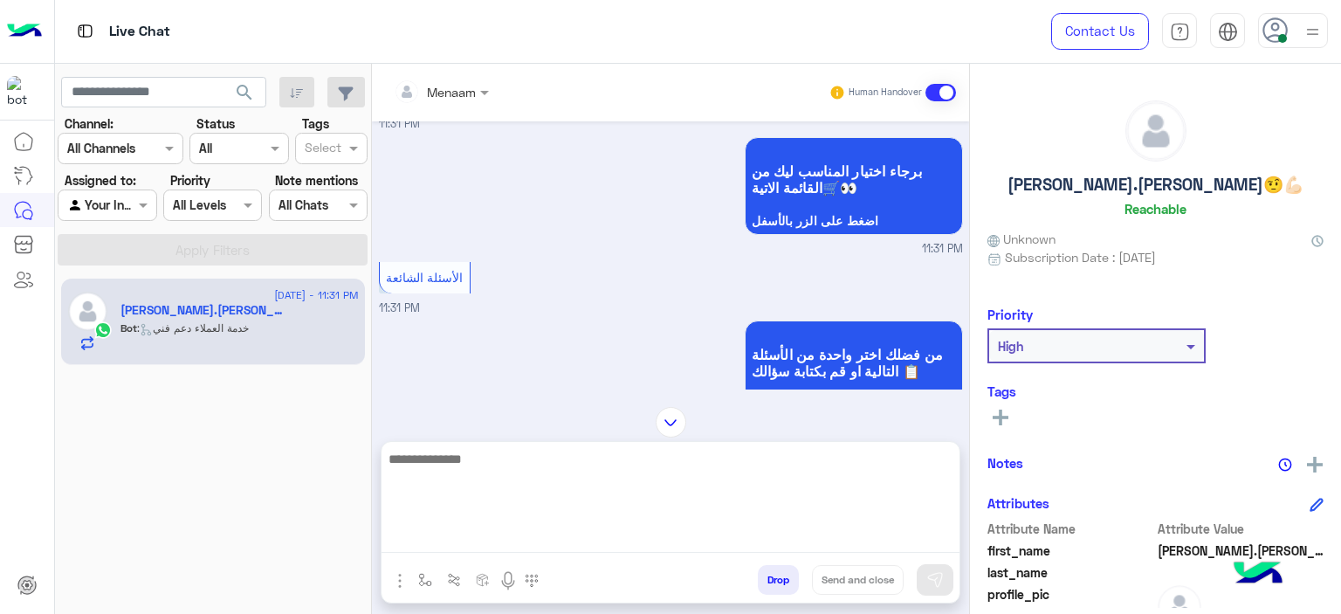
click at [454, 544] on textarea at bounding box center [671, 500] width 578 height 105
type textarea "**********"
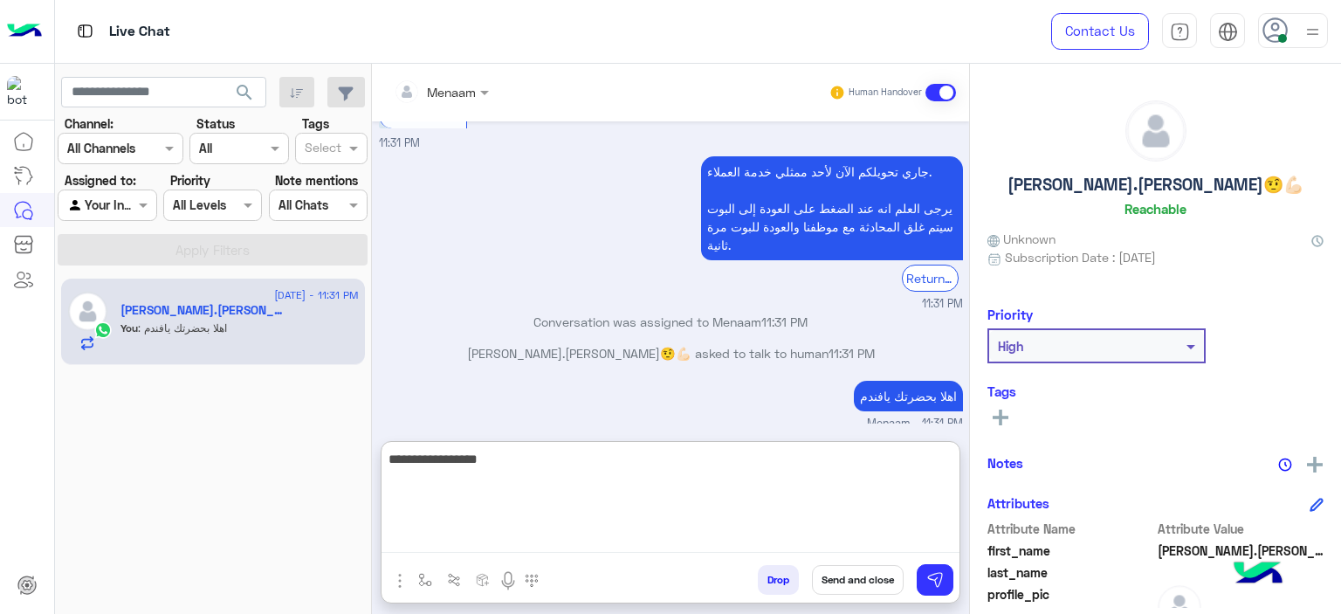
scroll to position [772, 0]
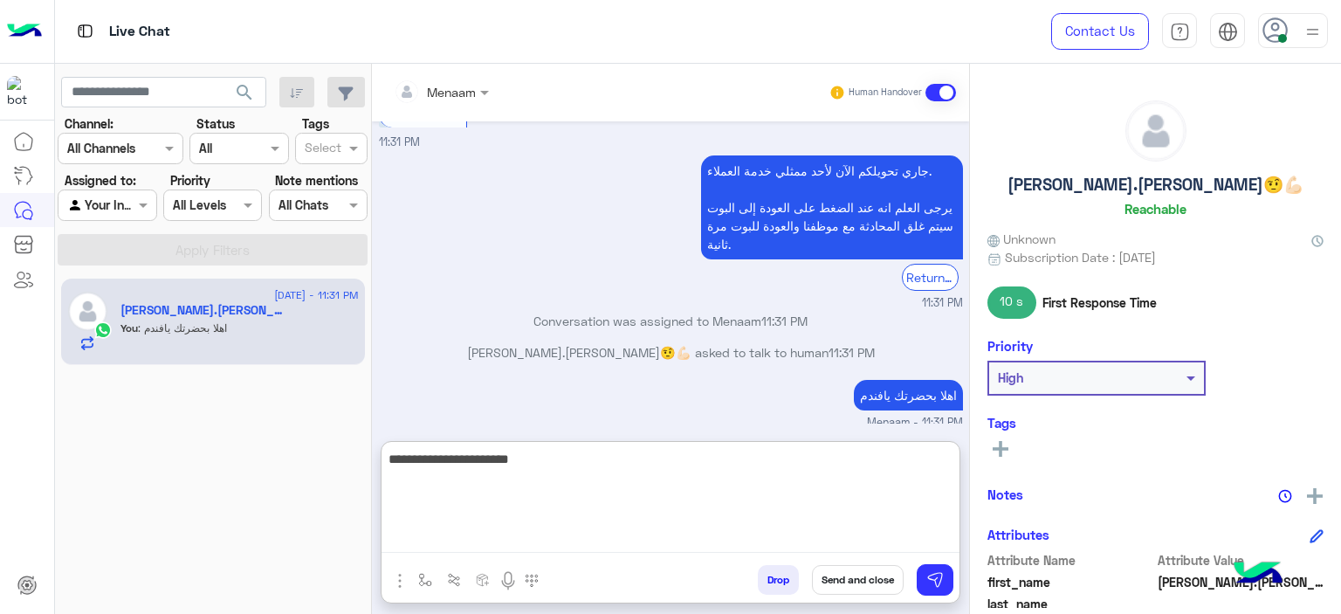
type textarea "**********"
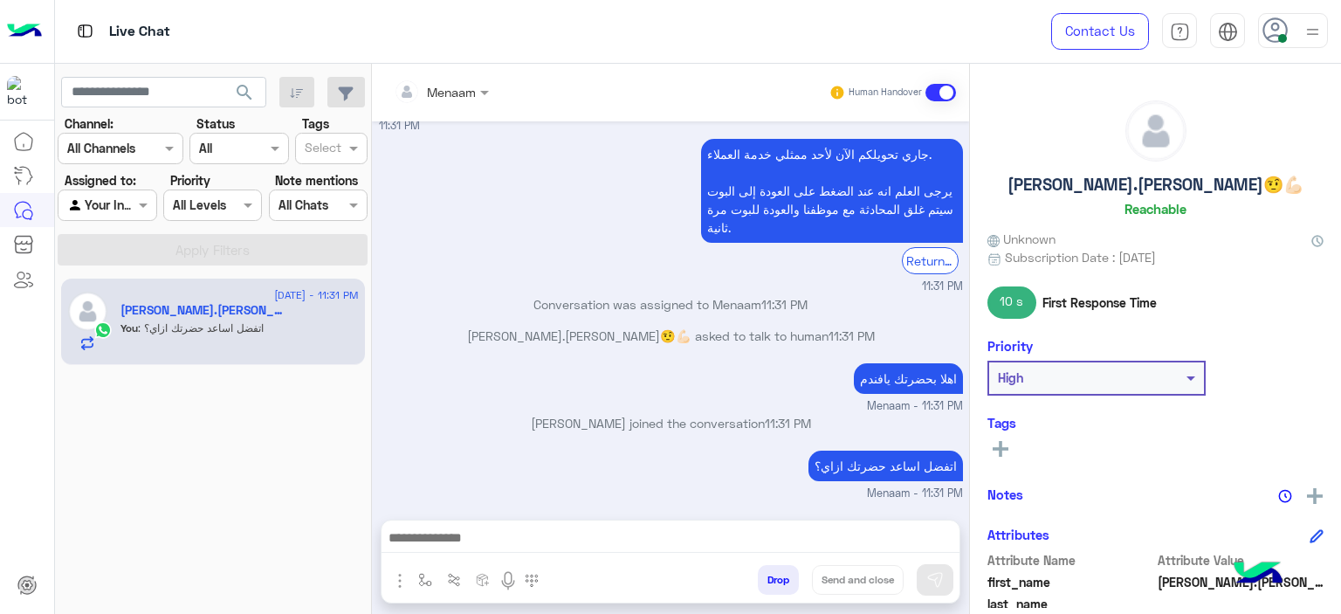
scroll to position [748, 0]
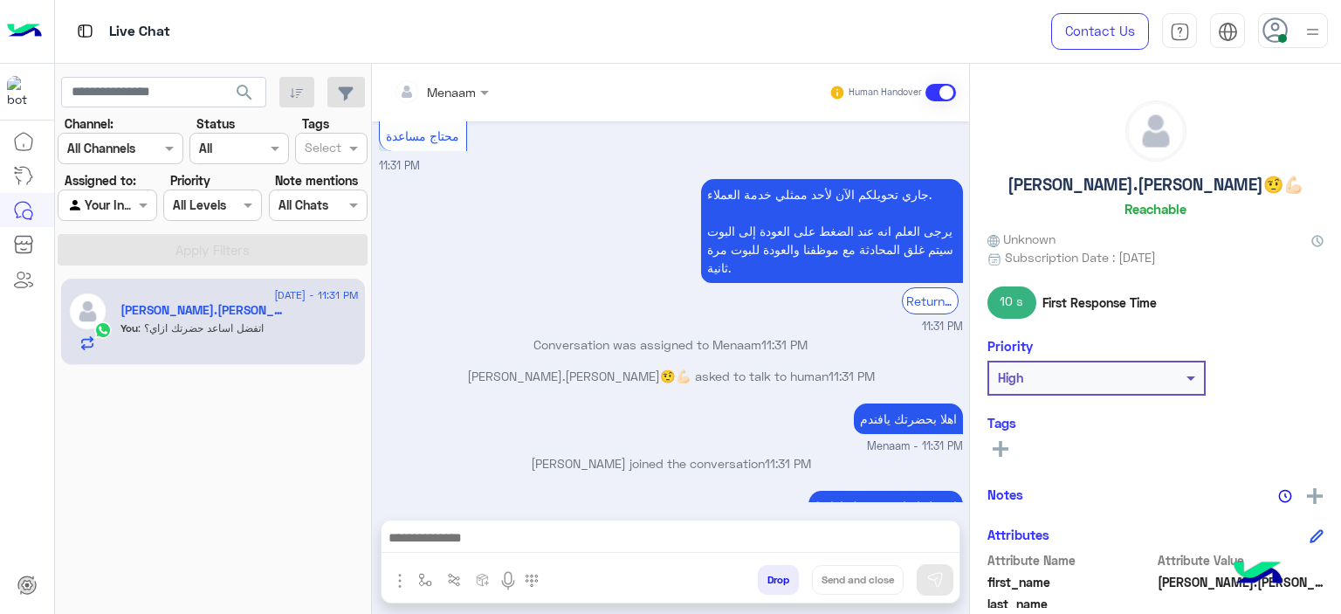
click at [440, 399] on div "اهلا بحضرتك يافندم Menaam - 11:31 PM" at bounding box center [671, 427] width 584 height 56
click at [433, 278] on div "جاري تحويلكم الآن لأحد ممثلي خدمة العملاء. يرجى العلم انه عند الضغط على العودة …" at bounding box center [671, 255] width 584 height 161
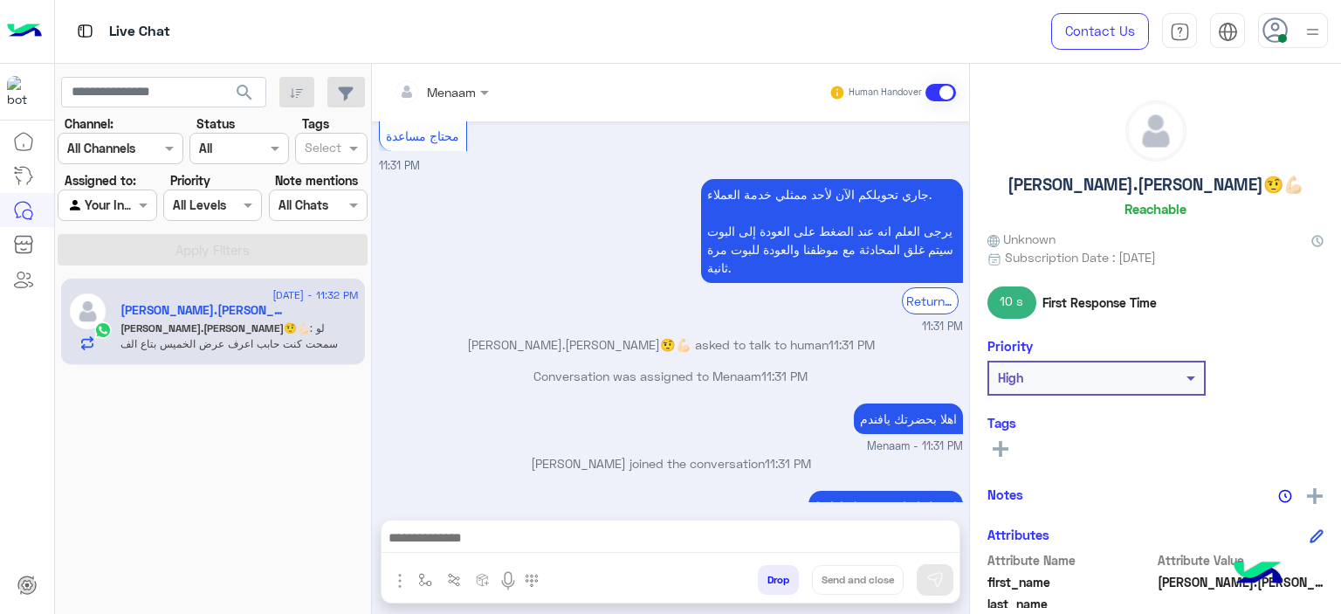
scroll to position [824, 0]
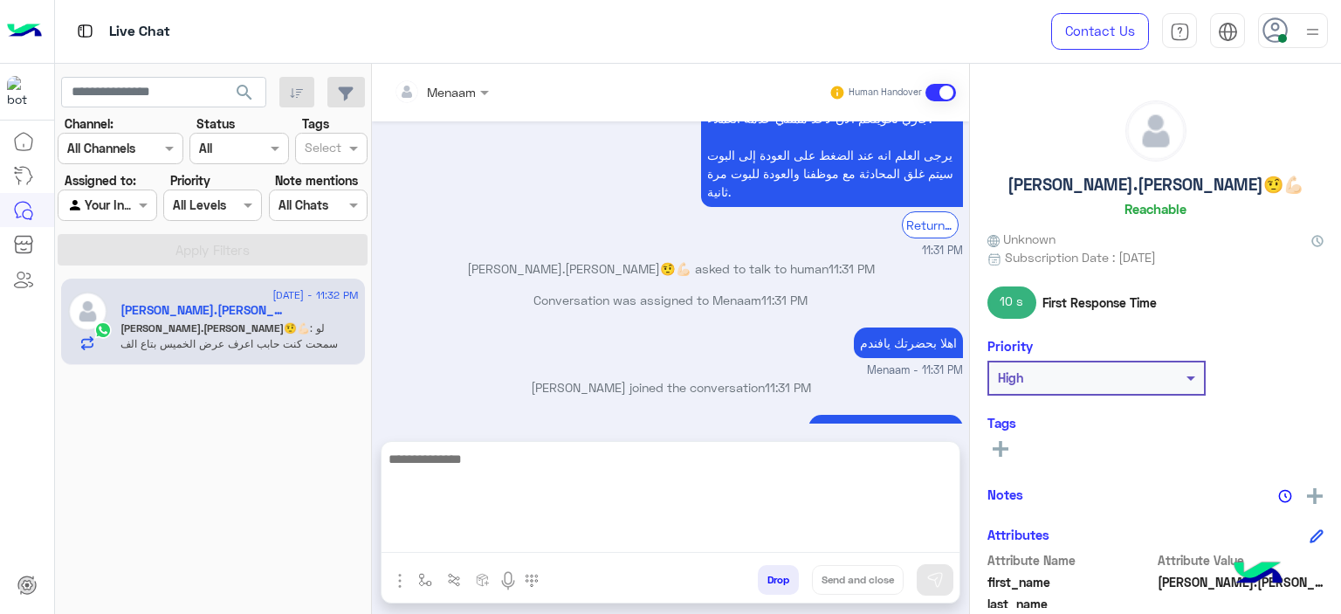
click at [511, 534] on textarea at bounding box center [671, 500] width 578 height 105
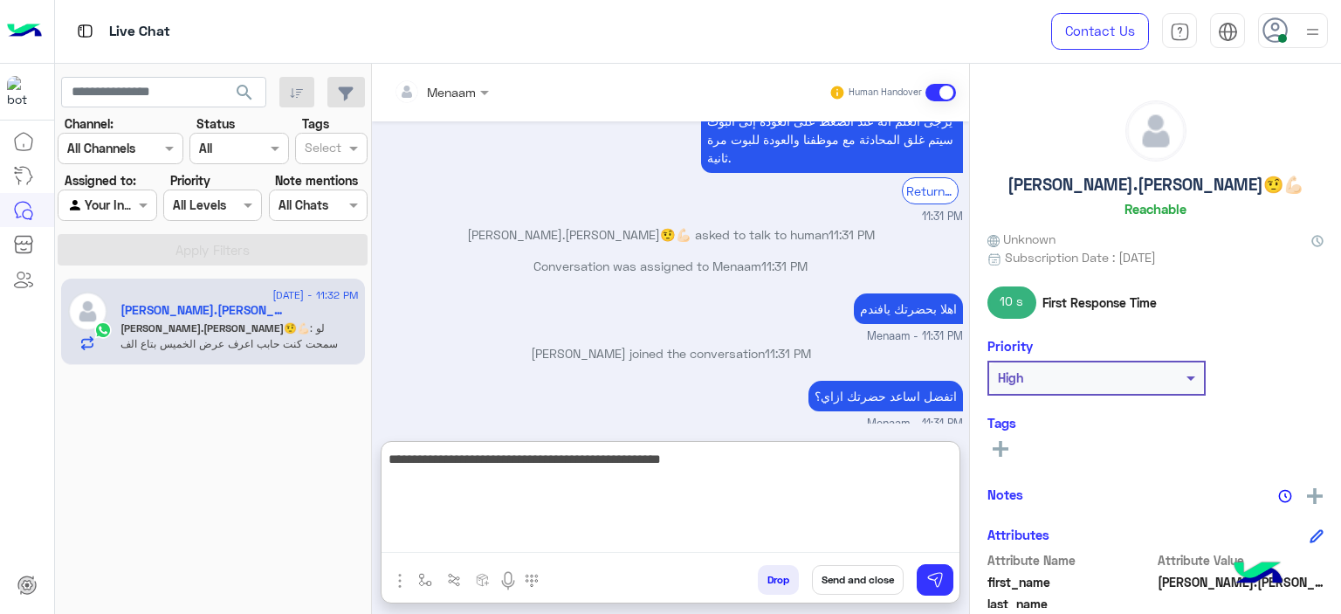
type textarea "**********"
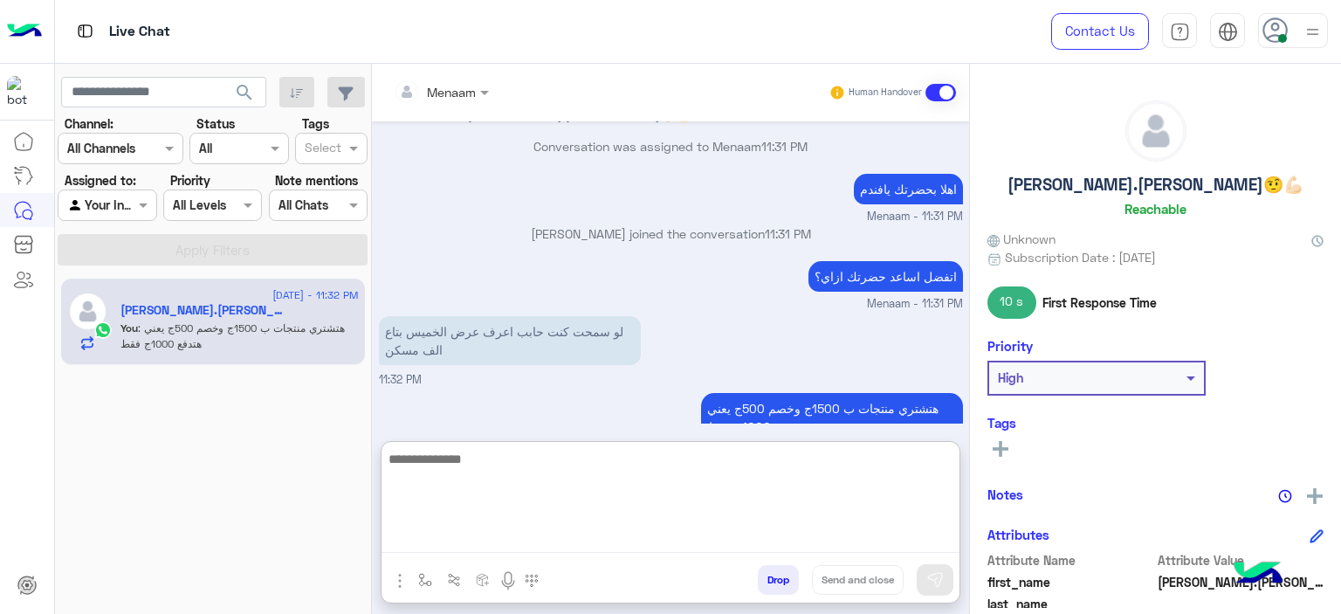
scroll to position [1036, 0]
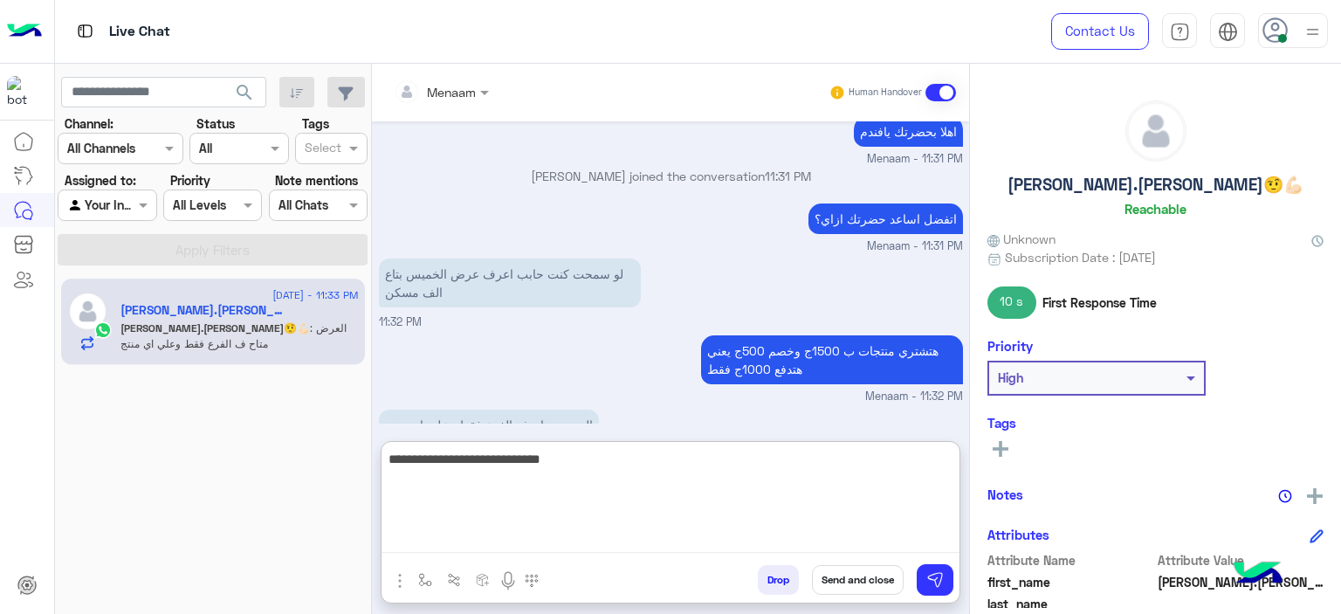
type textarea "**********"
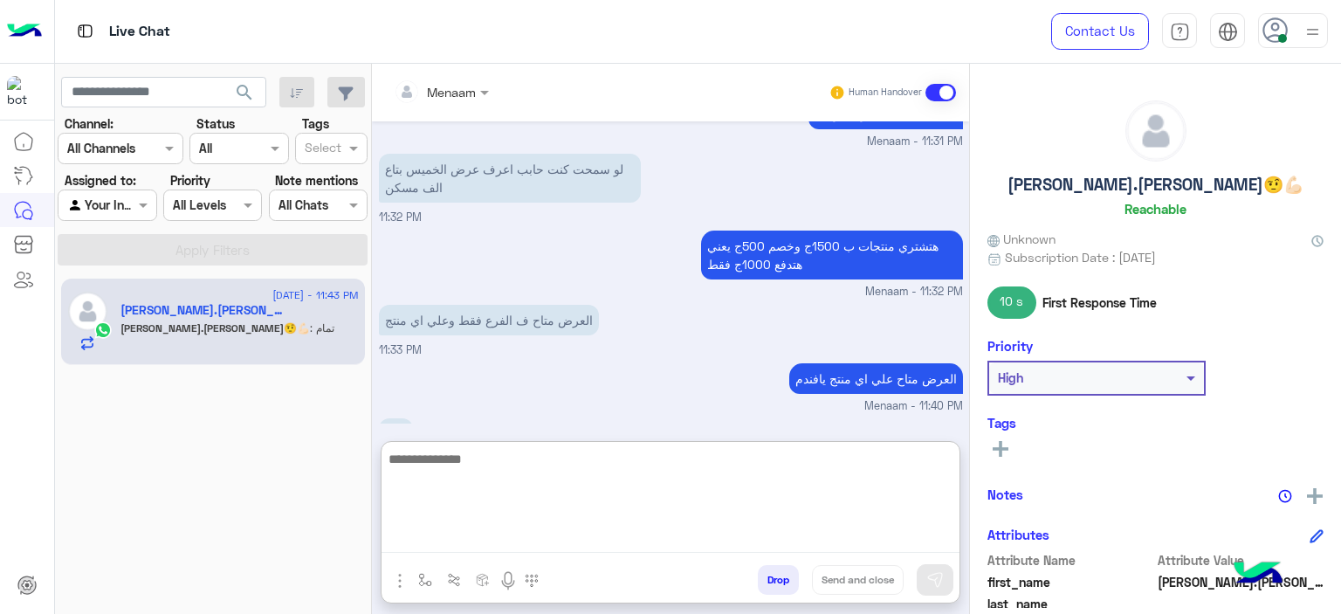
scroll to position [1149, 0]
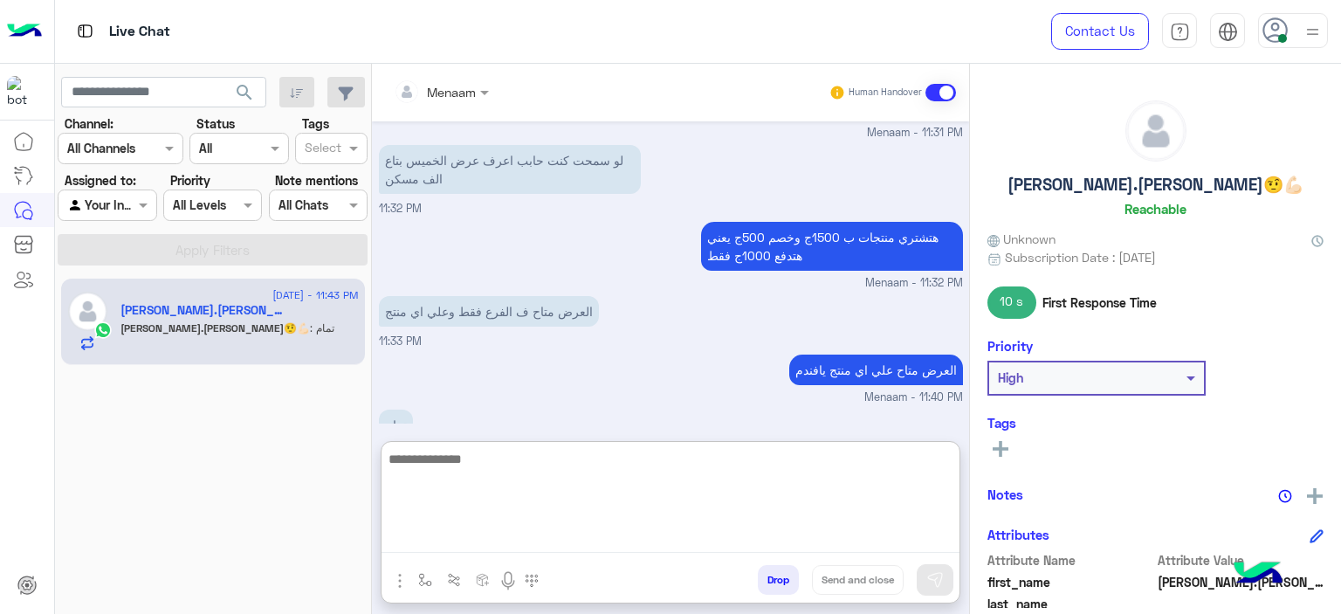
click at [530, 476] on textarea at bounding box center [671, 500] width 578 height 105
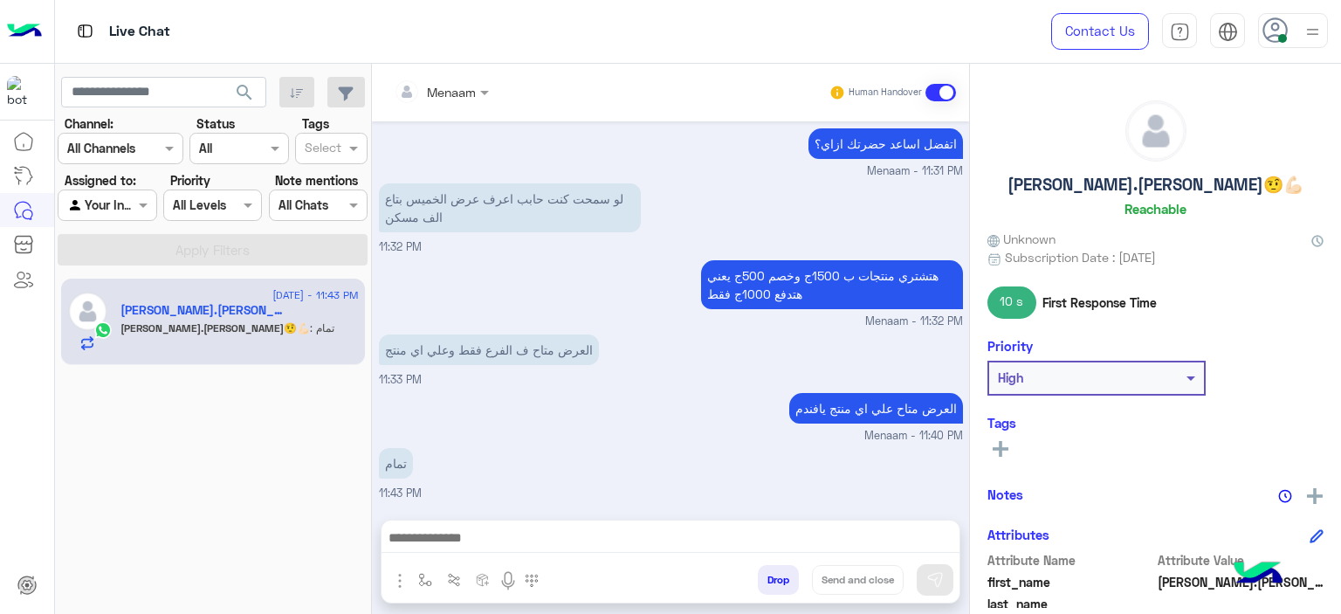
click at [1128, 183] on h5 "Mustafa.Resha🤨💪🏻" at bounding box center [1156, 185] width 296 height 20
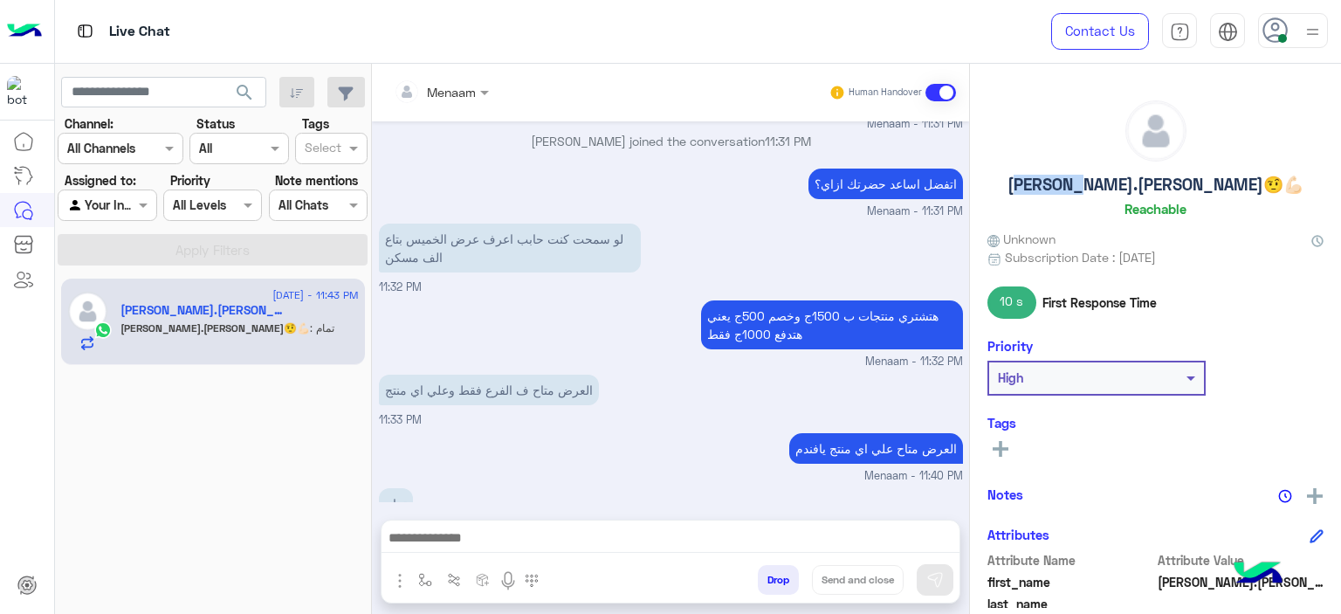
click at [1128, 183] on h5 "Mustafa.Resha🤨💪🏻" at bounding box center [1156, 185] width 296 height 20
copy h5 "Mustafa.Resha🤨💪🏻"
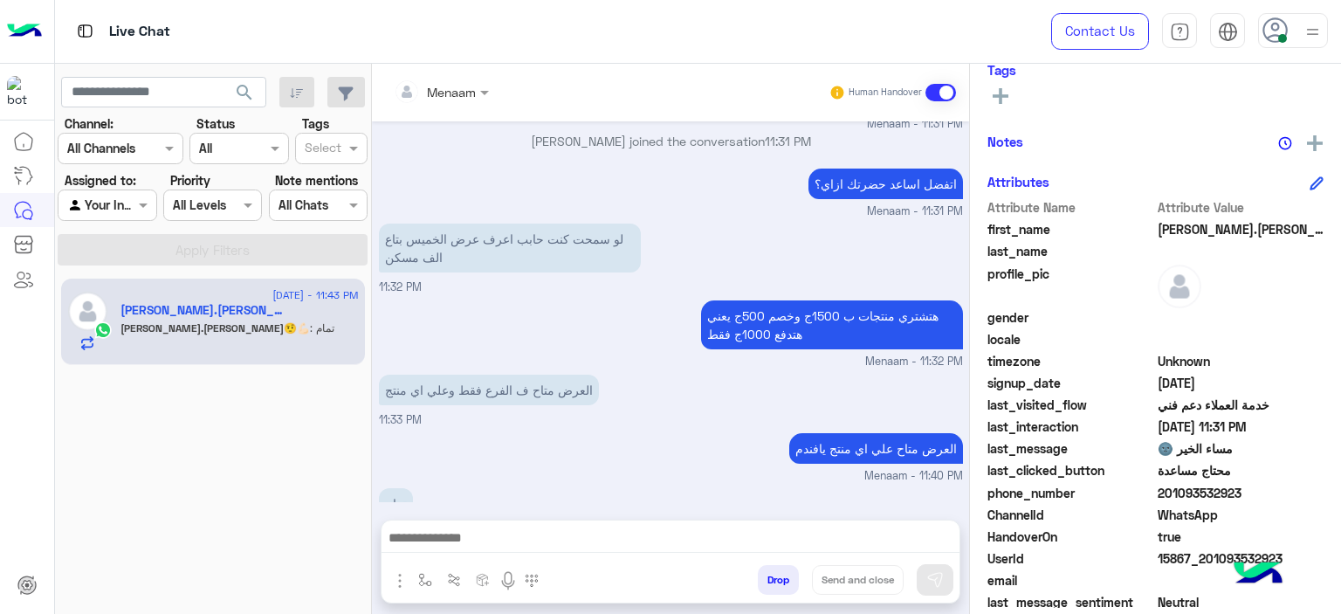
scroll to position [398, 0]
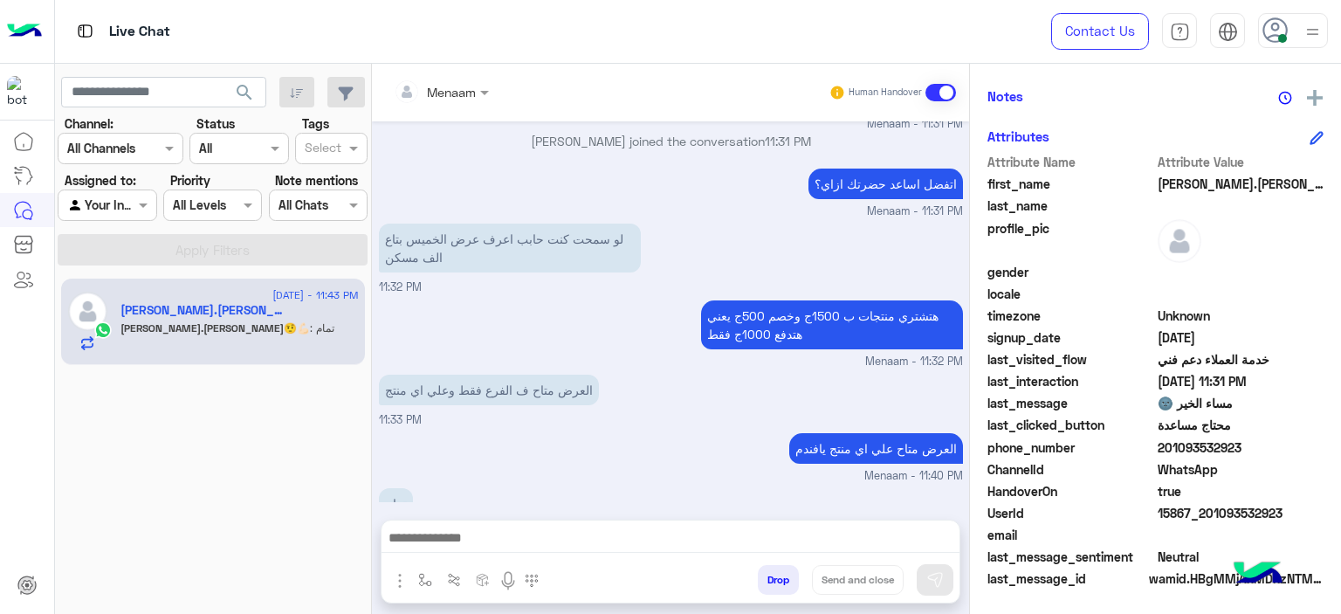
click at [1211, 494] on span "true" at bounding box center [1241, 491] width 167 height 18
click at [1216, 514] on span "15867_201093532923" at bounding box center [1241, 513] width 167 height 18
copy span "15867_201093532923"
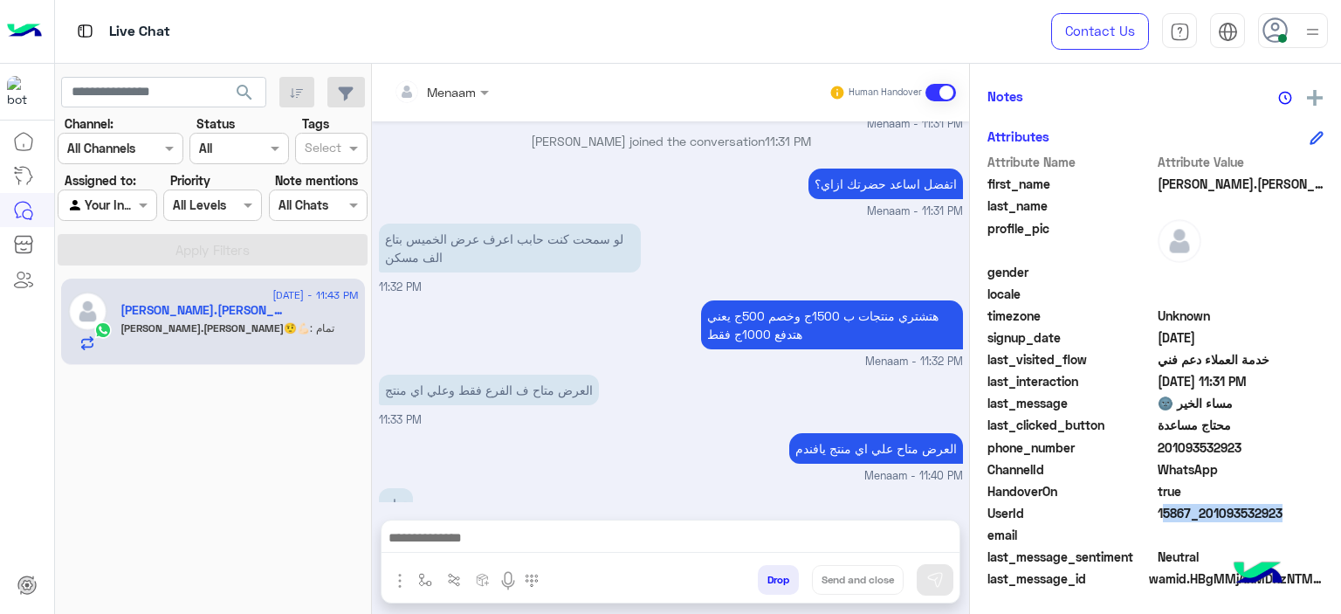
click at [794, 586] on button "Drop" at bounding box center [778, 580] width 41 height 30
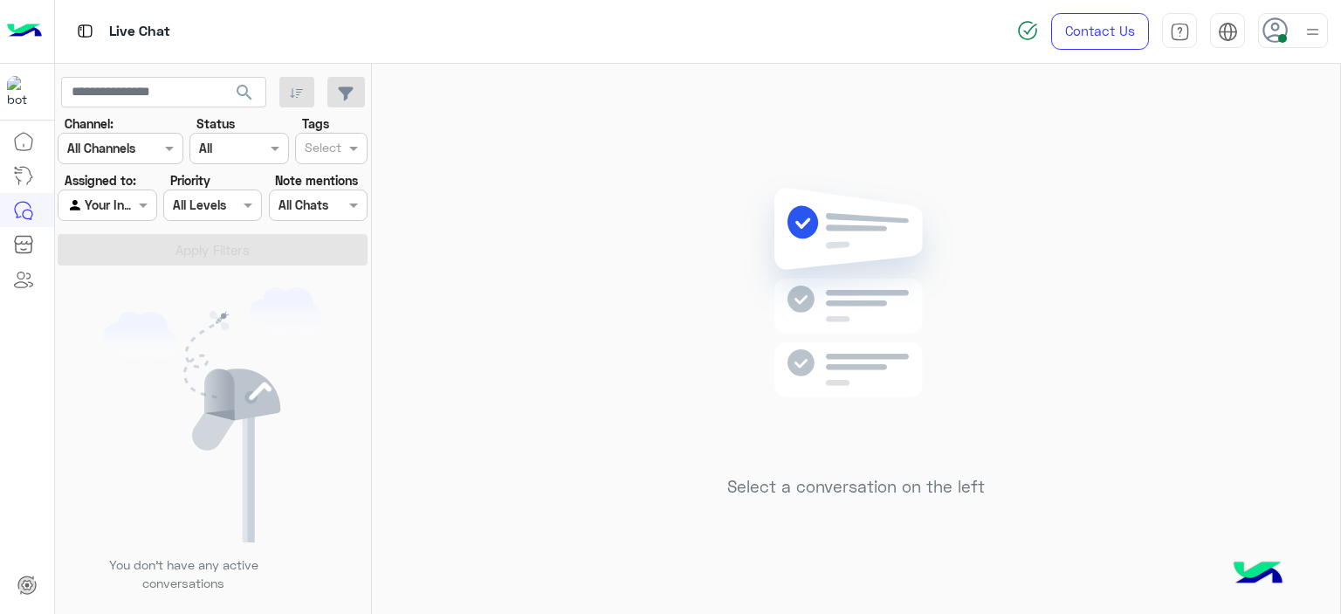
click at [335, 441] on div "You don’t have any active conversations" at bounding box center [213, 446] width 317 height 348
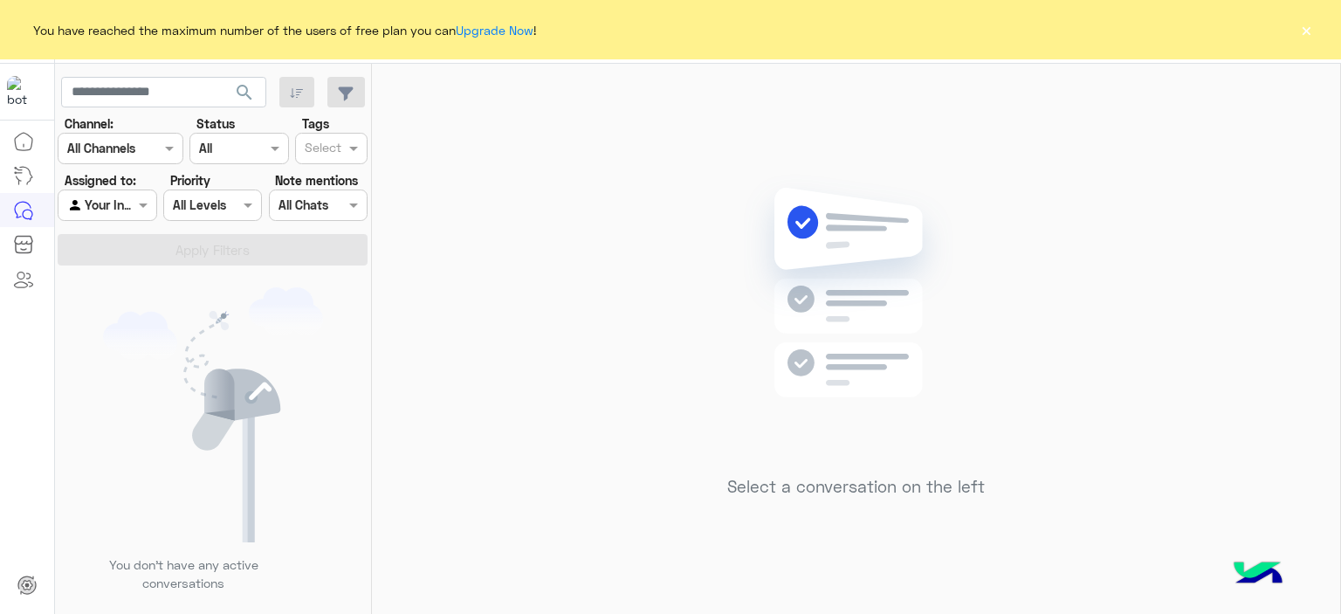
click at [1312, 34] on button "×" at bounding box center [1306, 29] width 17 height 17
click at [1309, 30] on button "×" at bounding box center [1306, 29] width 17 height 17
click at [1315, 35] on div "You have reached the maximum number of the users of free plan you can Upgrade N…" at bounding box center [670, 29] width 1341 height 59
click at [1310, 34] on button "×" at bounding box center [1306, 29] width 17 height 17
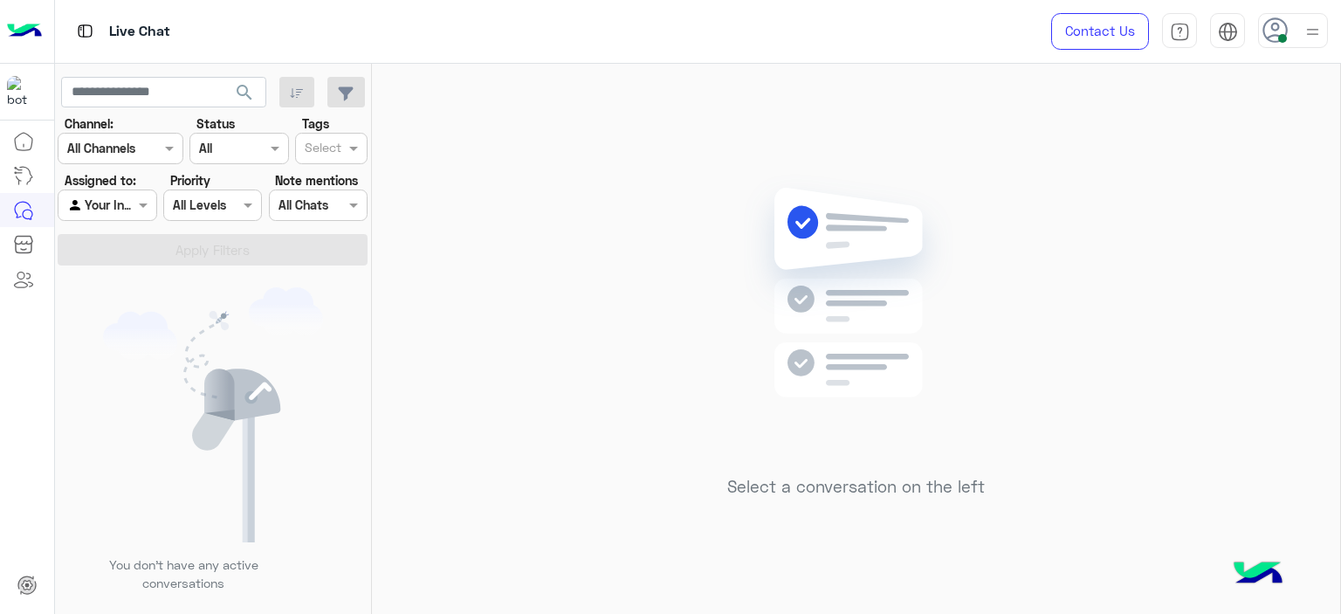
click at [110, 335] on img at bounding box center [213, 414] width 220 height 255
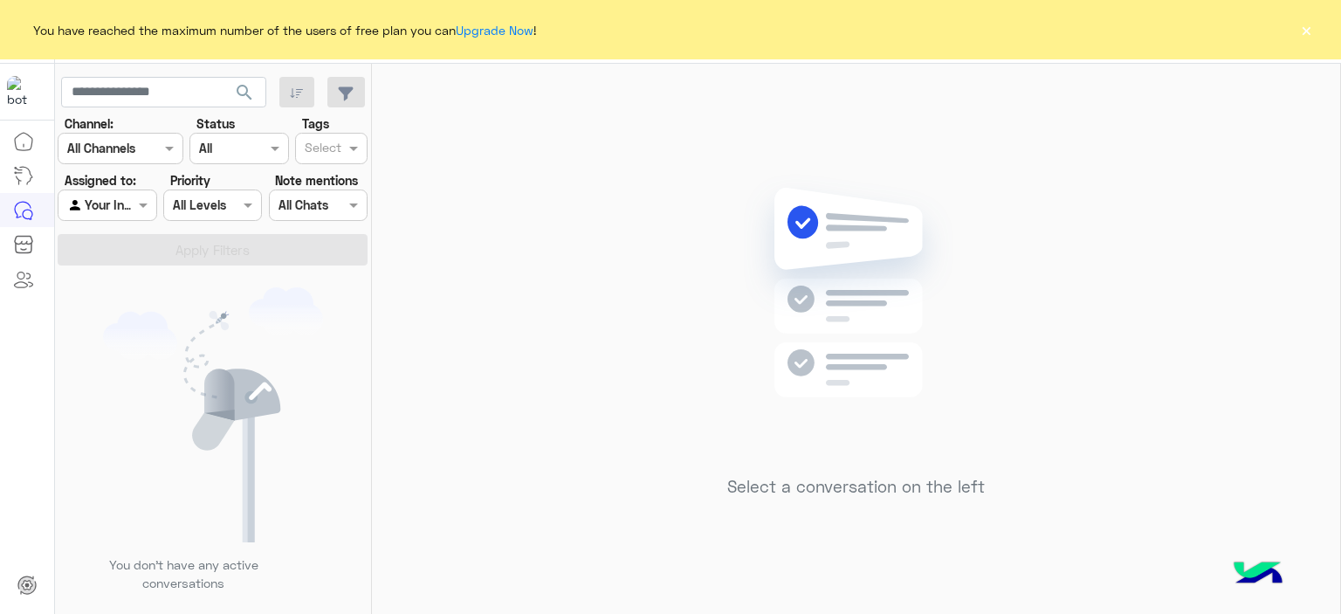
click at [1307, 28] on button "×" at bounding box center [1306, 29] width 17 height 17
click at [1299, 29] on button "×" at bounding box center [1306, 29] width 17 height 17
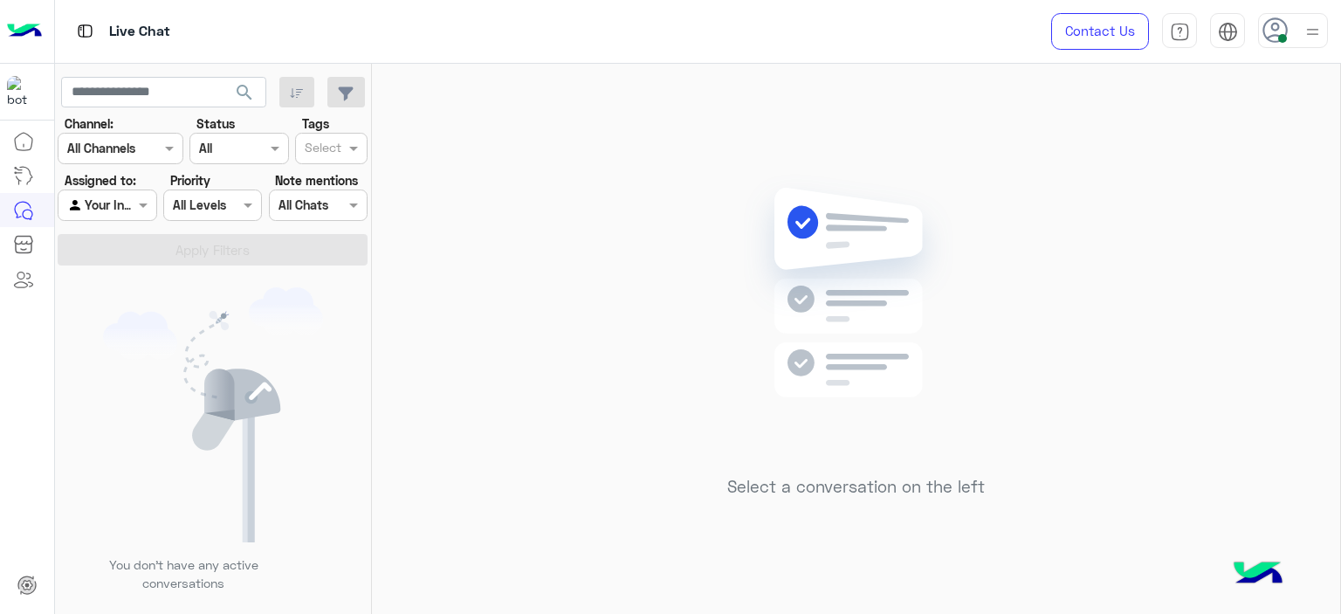
click at [1286, 31] on use at bounding box center [1275, 29] width 25 height 25
click at [1189, 252] on label "Offline" at bounding box center [1219, 247] width 190 height 31
click at [579, 229] on div "Select a conversation on the left" at bounding box center [856, 342] width 968 height 557
